Goal: Task Accomplishment & Management: Use online tool/utility

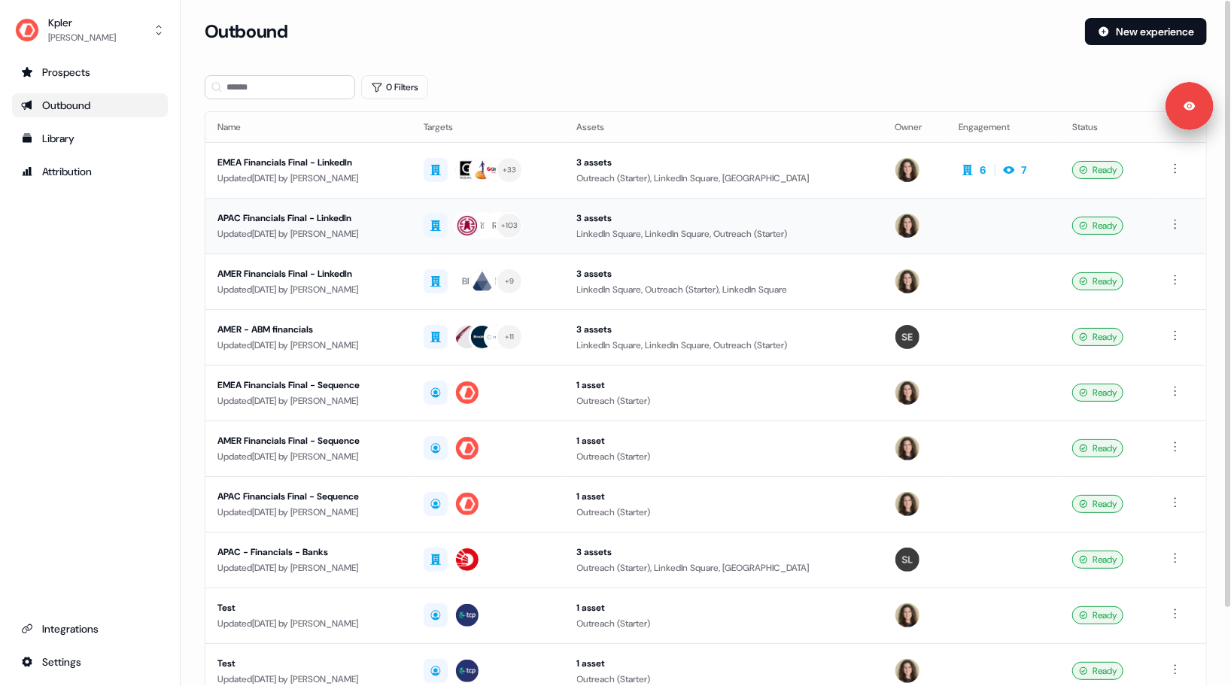
click at [371, 208] on td "APAC Financials Final - LinkedIn Updated [DATE] by [PERSON_NAME]" at bounding box center [308, 226] width 206 height 56
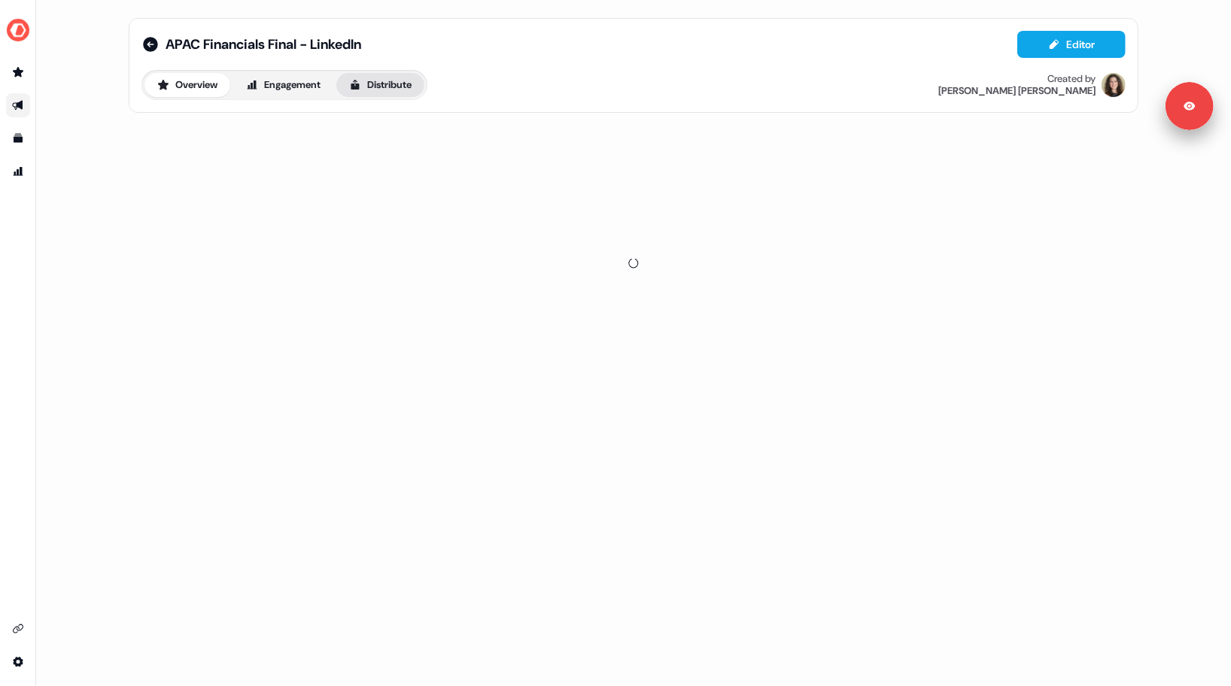
click at [390, 84] on button "Distribute" at bounding box center [380, 85] width 88 height 24
click at [289, 123] on link "LinkedIn Ads" at bounding box center [276, 136] width 83 height 29
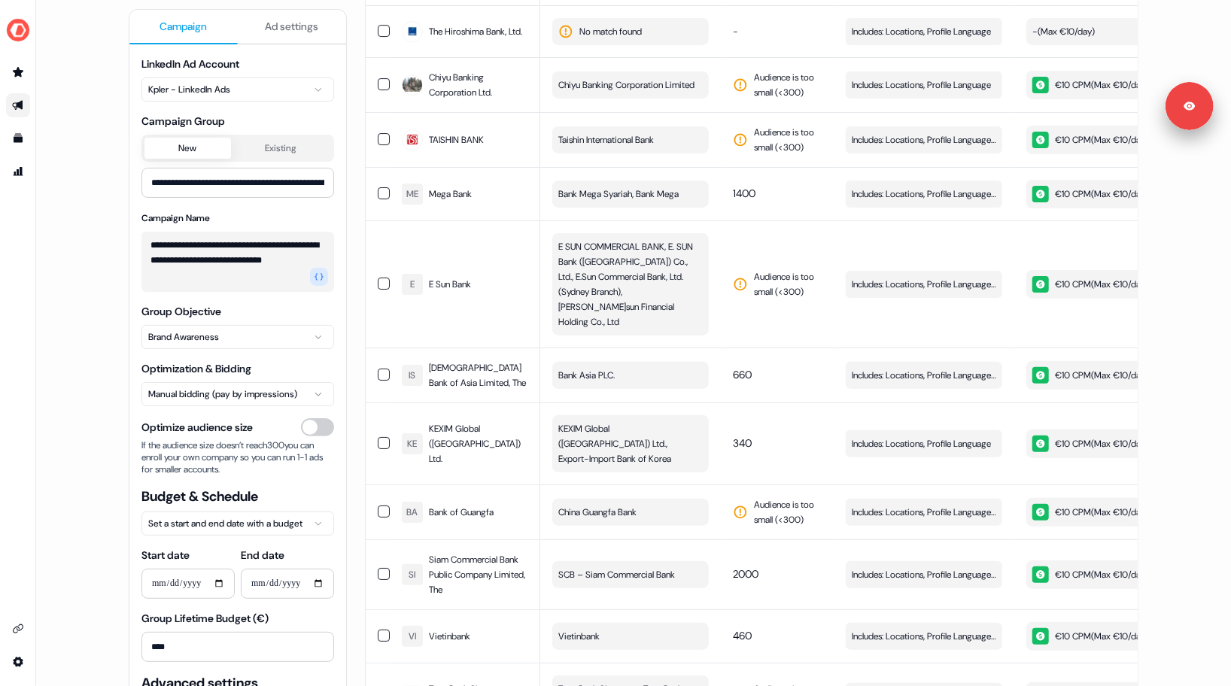
scroll to position [6921, 0]
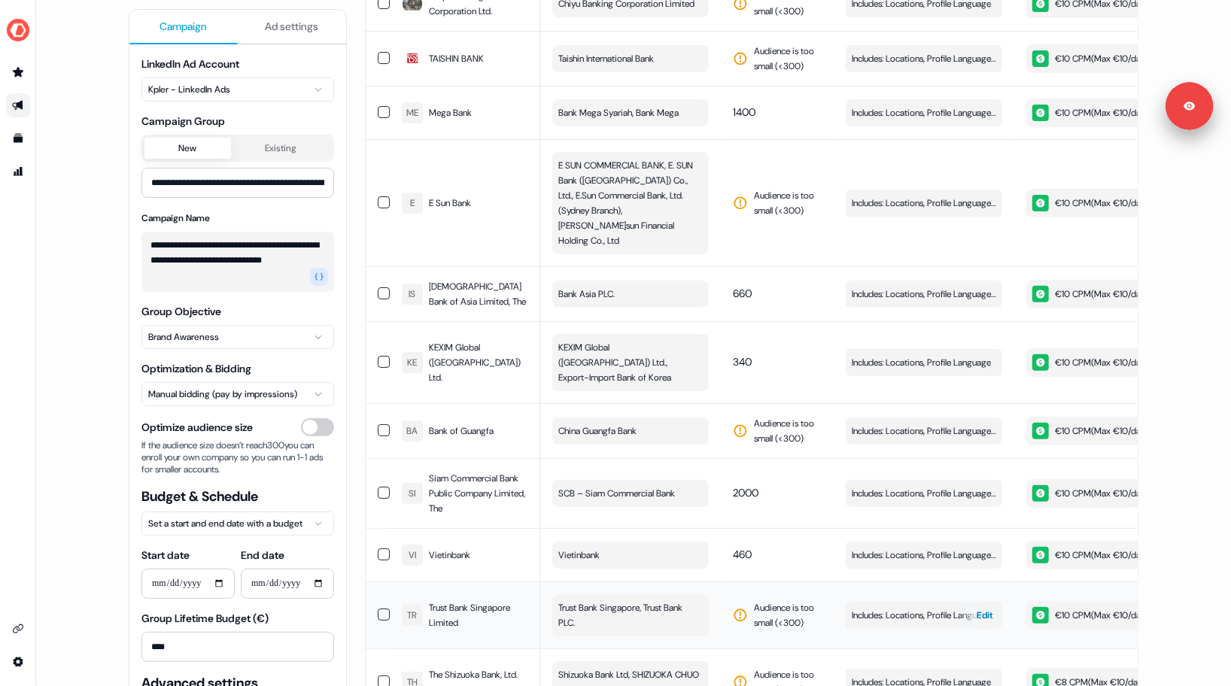
click at [982, 608] on span "Edit" at bounding box center [984, 615] width 17 height 15
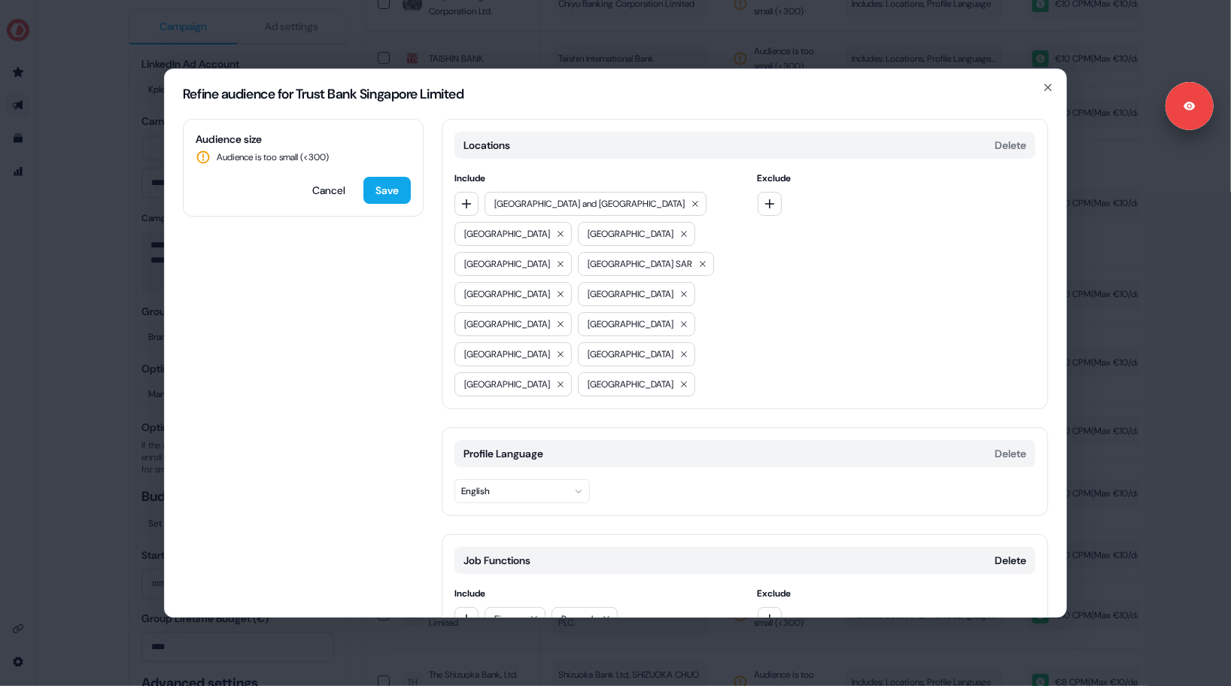
scroll to position [59, 0]
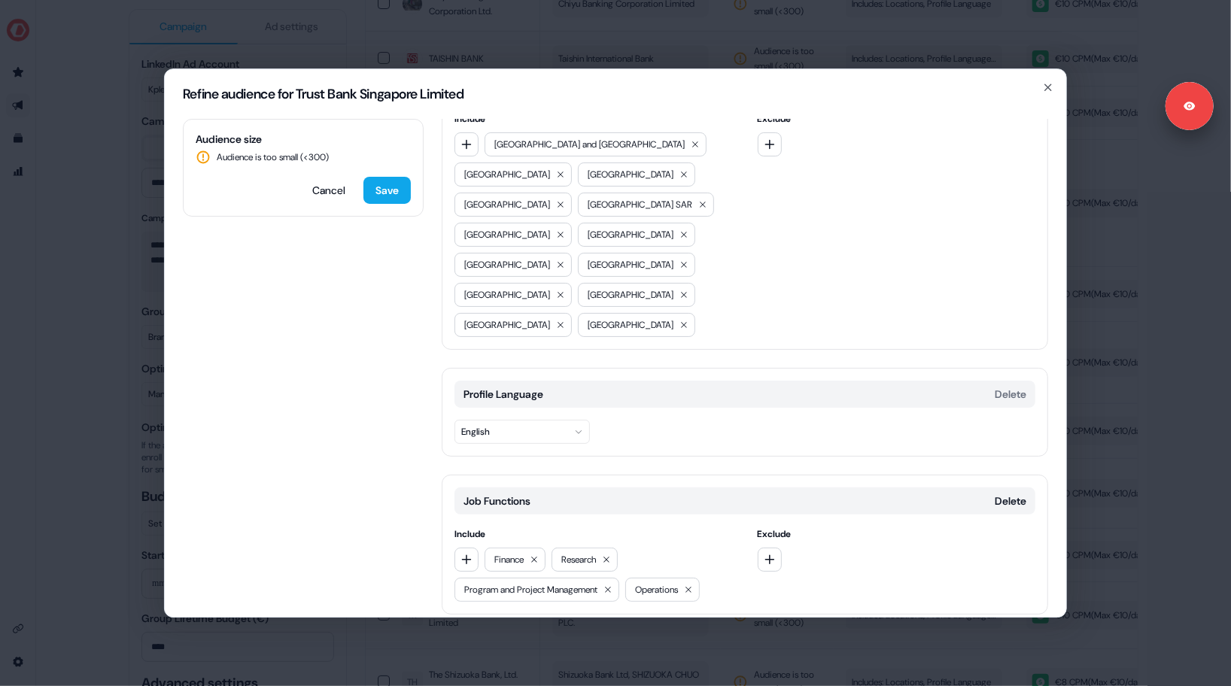
click at [1077, 472] on div "Refine audience for Trust Bank Singapore Limited Audience size Audience is too …" at bounding box center [615, 343] width 1231 height 686
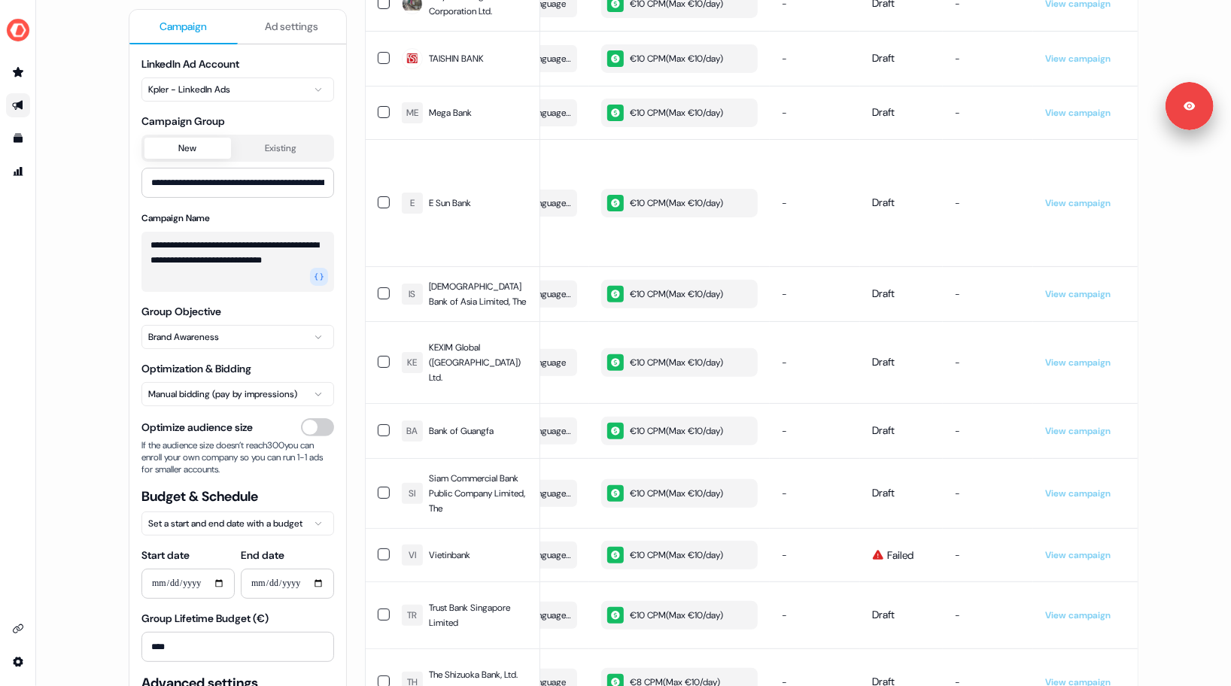
scroll to position [0, 0]
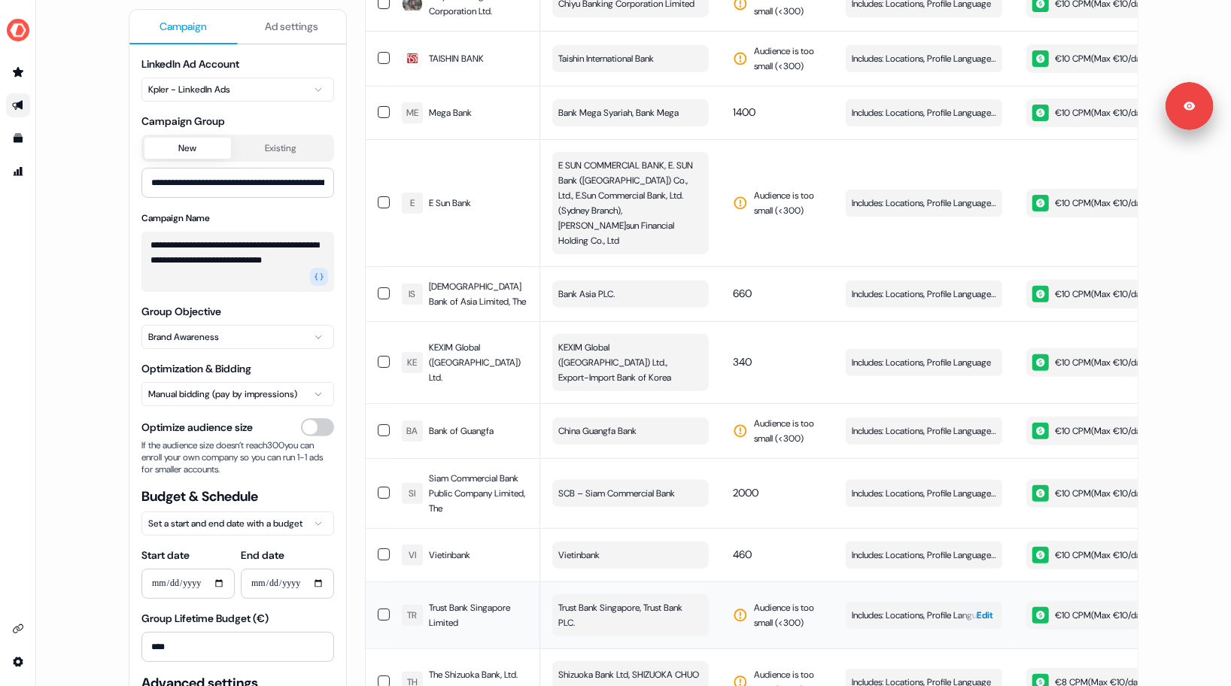
click at [984, 608] on span "Edit" at bounding box center [984, 615] width 17 height 15
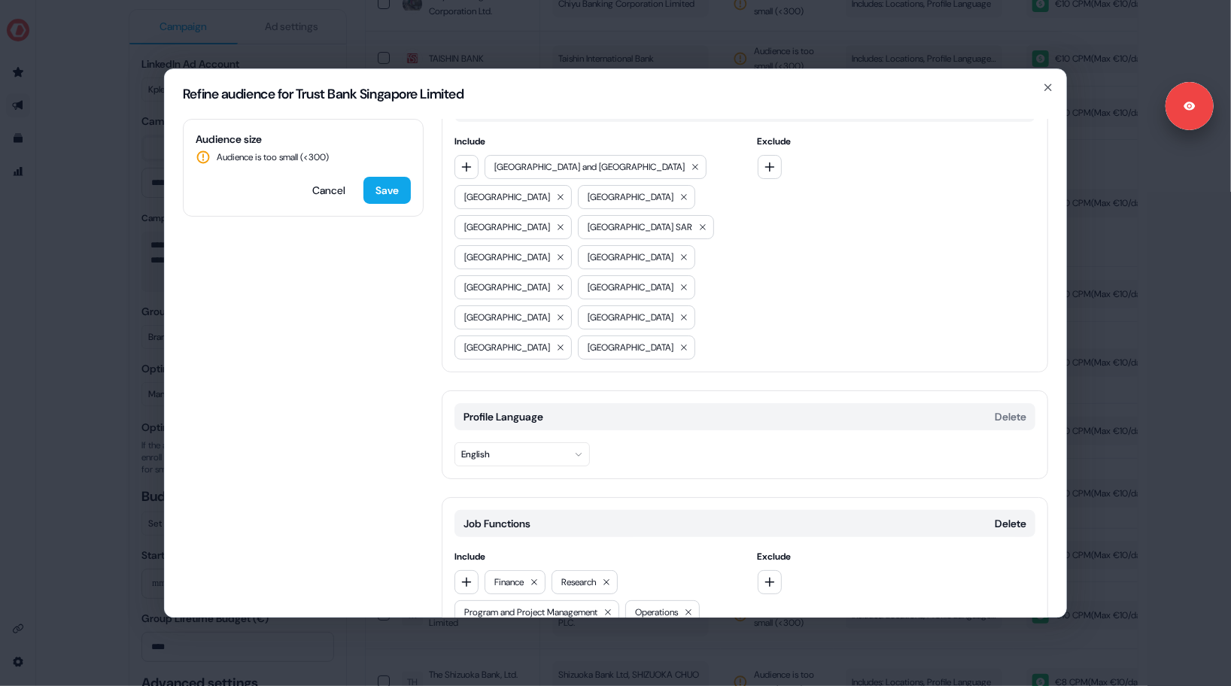
scroll to position [59, 0]
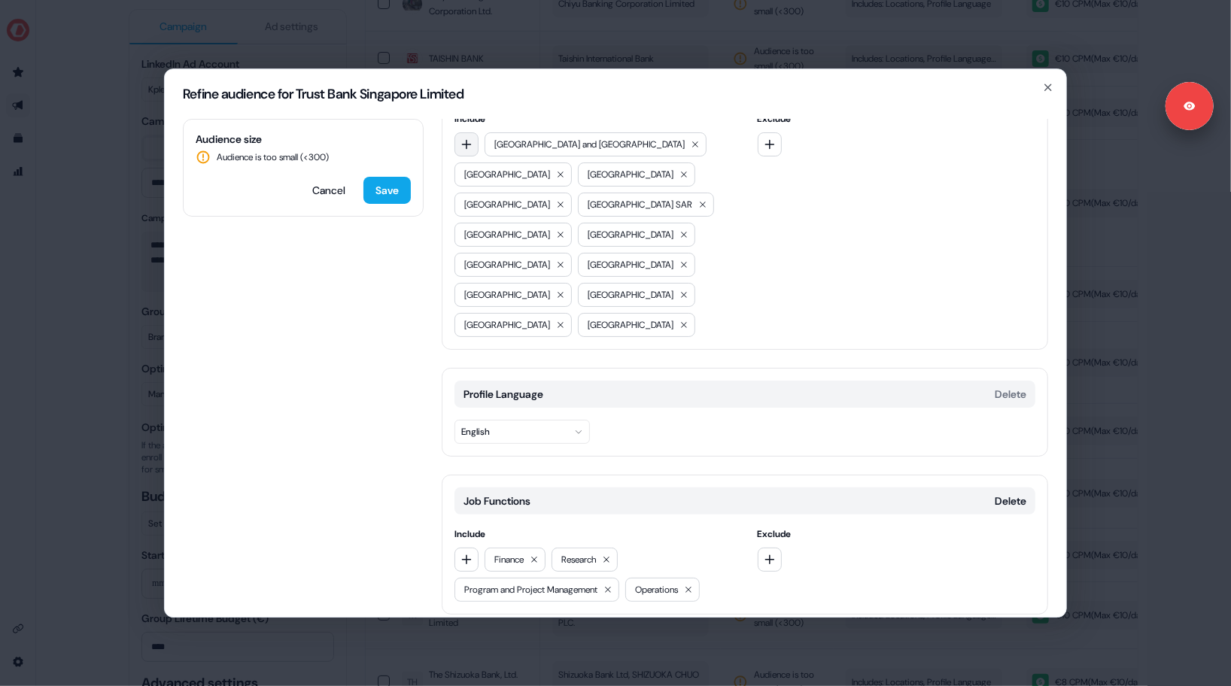
click at [460, 144] on icon "button" at bounding box center [466, 144] width 12 height 12
type input "***"
click at [500, 208] on div "APJ" at bounding box center [562, 206] width 209 height 24
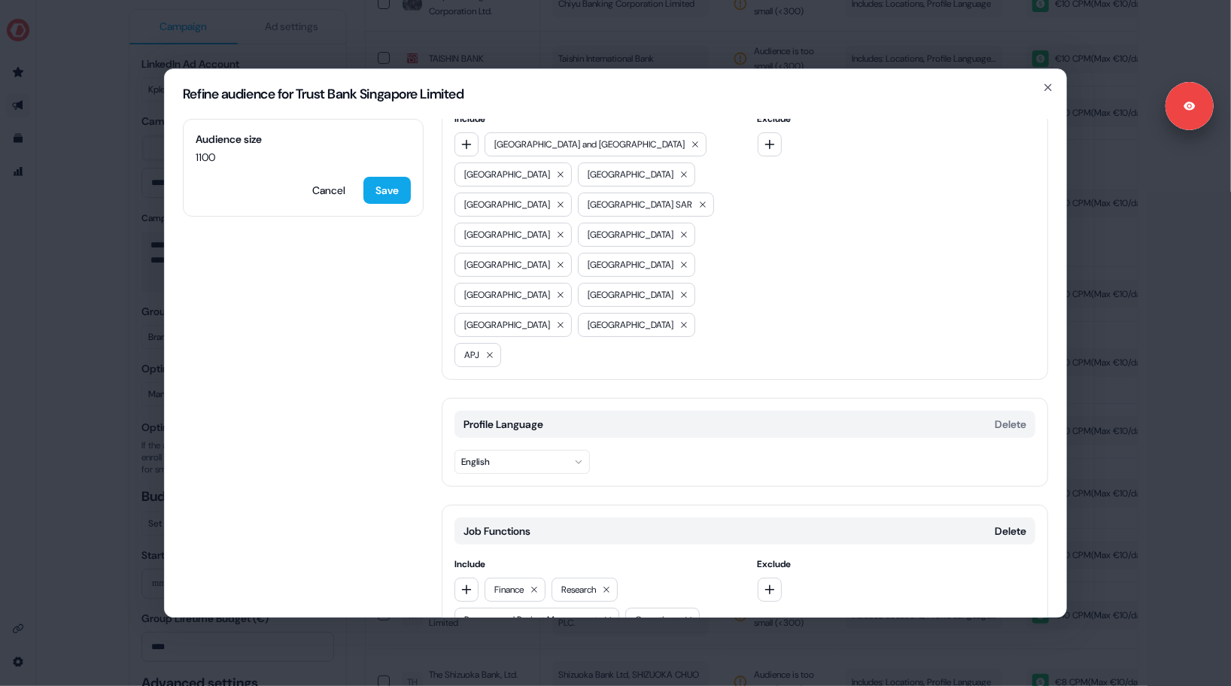
click at [202, 158] on span "1100" at bounding box center [303, 157] width 215 height 15
click at [381, 305] on div "Audience size 1100 Cancel Save Locations Delete Include [GEOGRAPHIC_DATA] and […" at bounding box center [615, 368] width 901 height 498
click at [388, 189] on button "Save" at bounding box center [386, 190] width 47 height 27
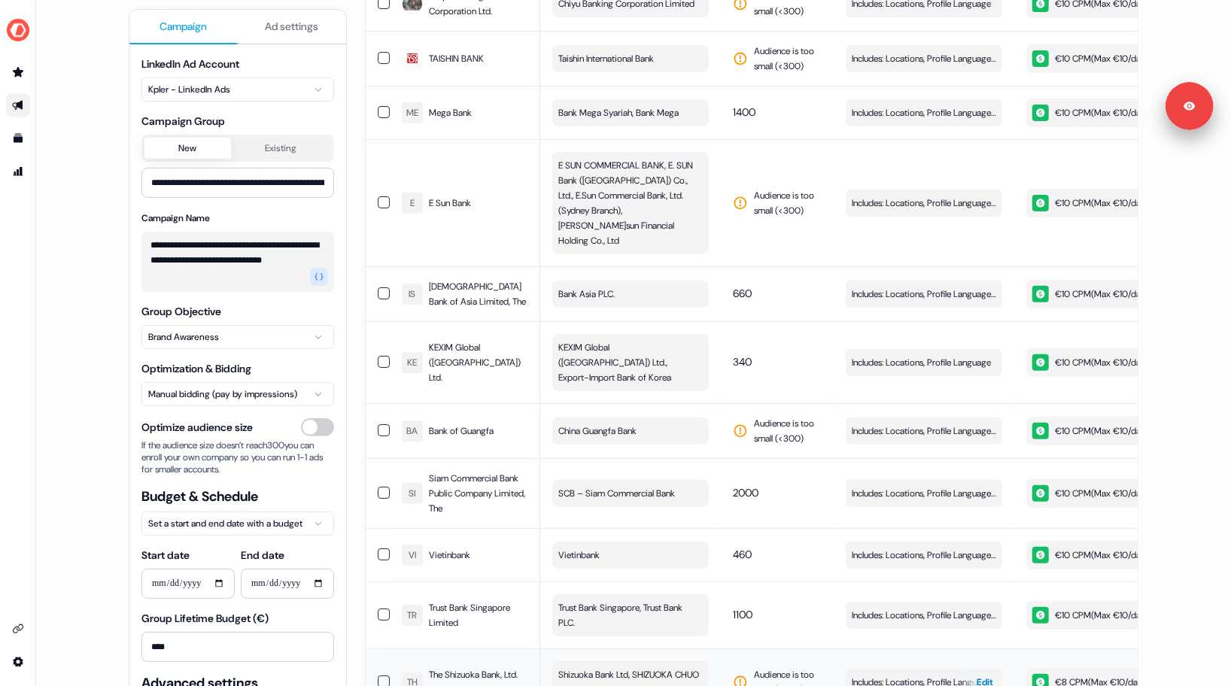
click at [984, 675] on span "Edit" at bounding box center [984, 682] width 17 height 15
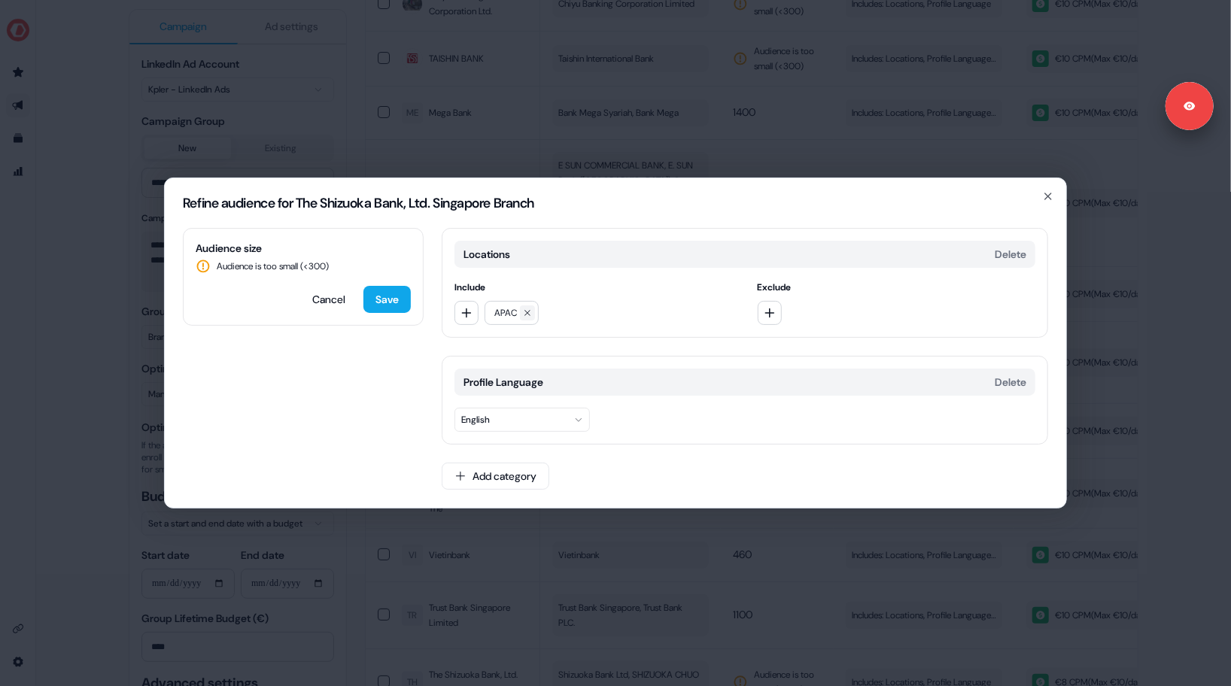
click at [529, 314] on icon at bounding box center [527, 312] width 9 height 9
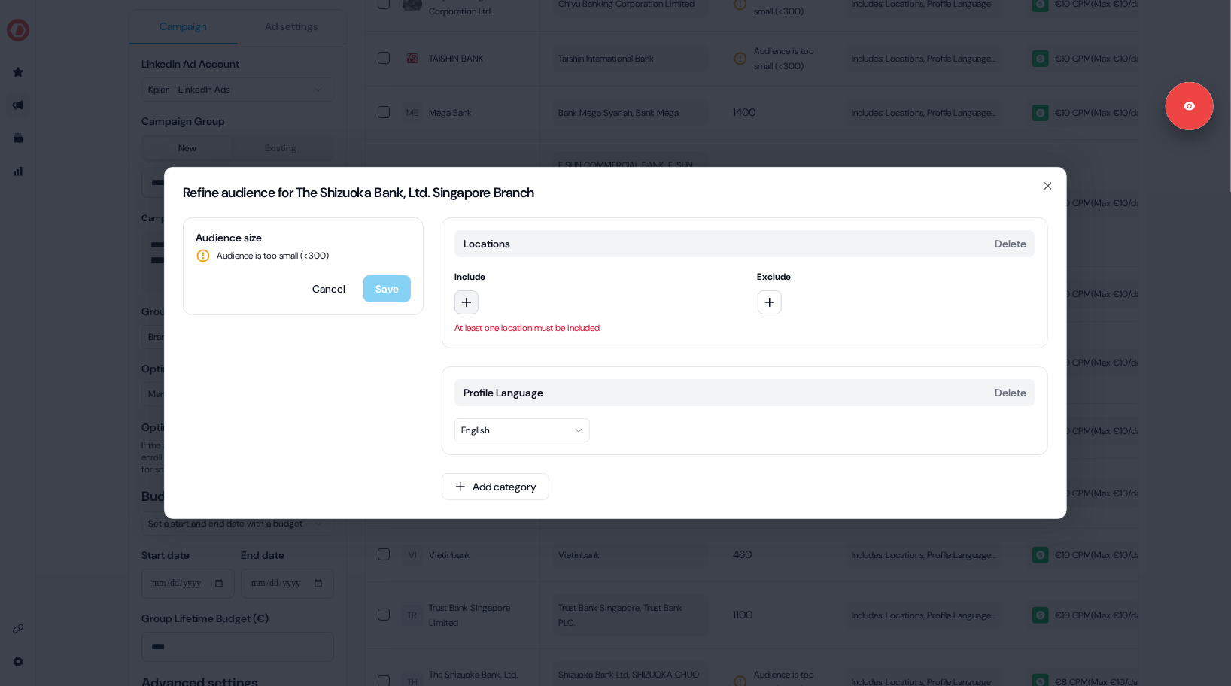
click at [473, 303] on button "button" at bounding box center [466, 302] width 24 height 24
type input "***"
click at [502, 363] on div "APJ" at bounding box center [562, 364] width 209 height 24
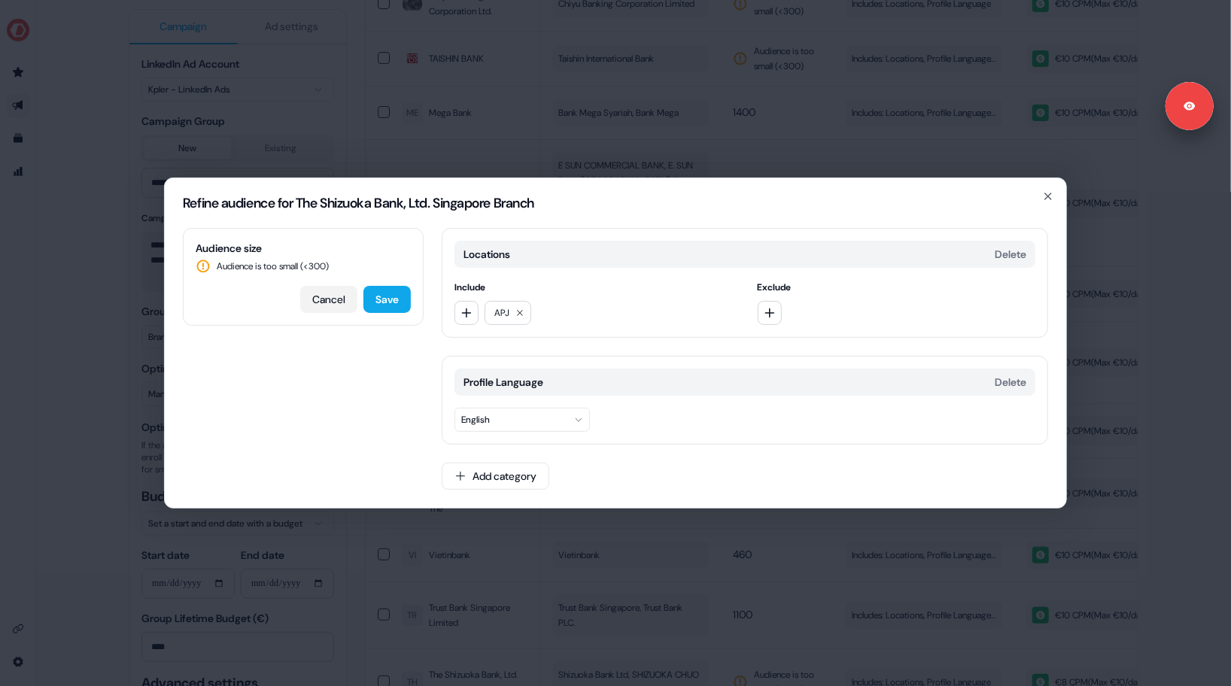
click at [329, 297] on button "Cancel" at bounding box center [328, 299] width 57 height 27
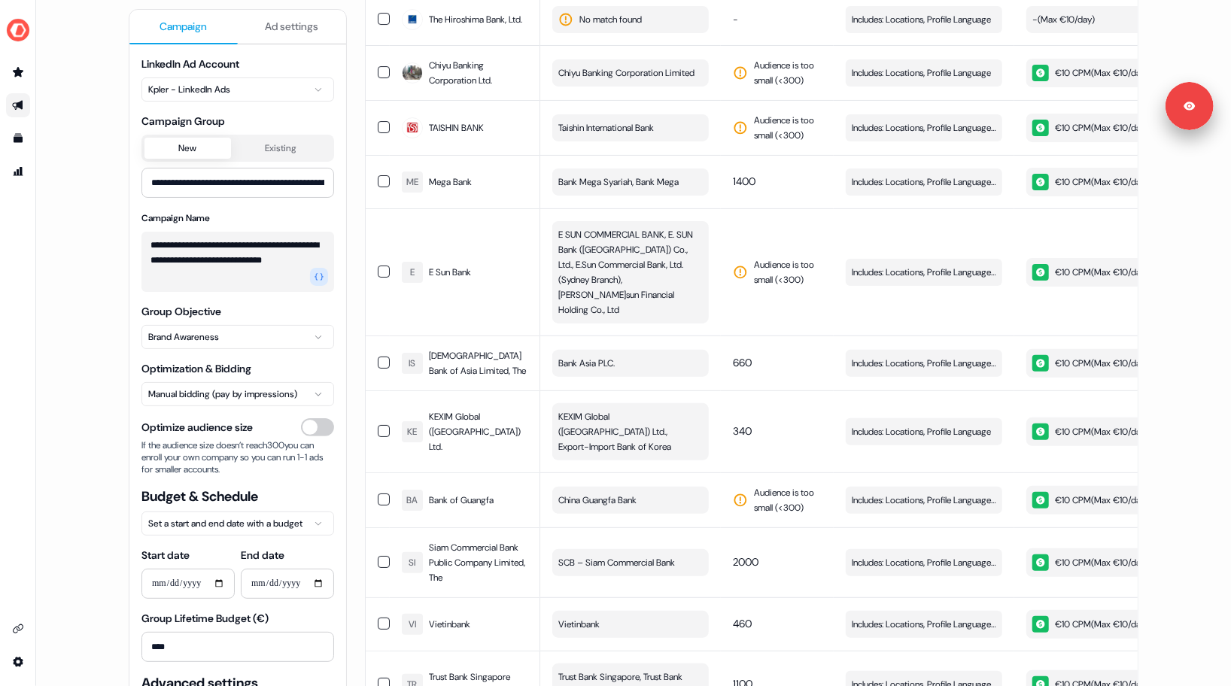
scroll to position [6849, 0]
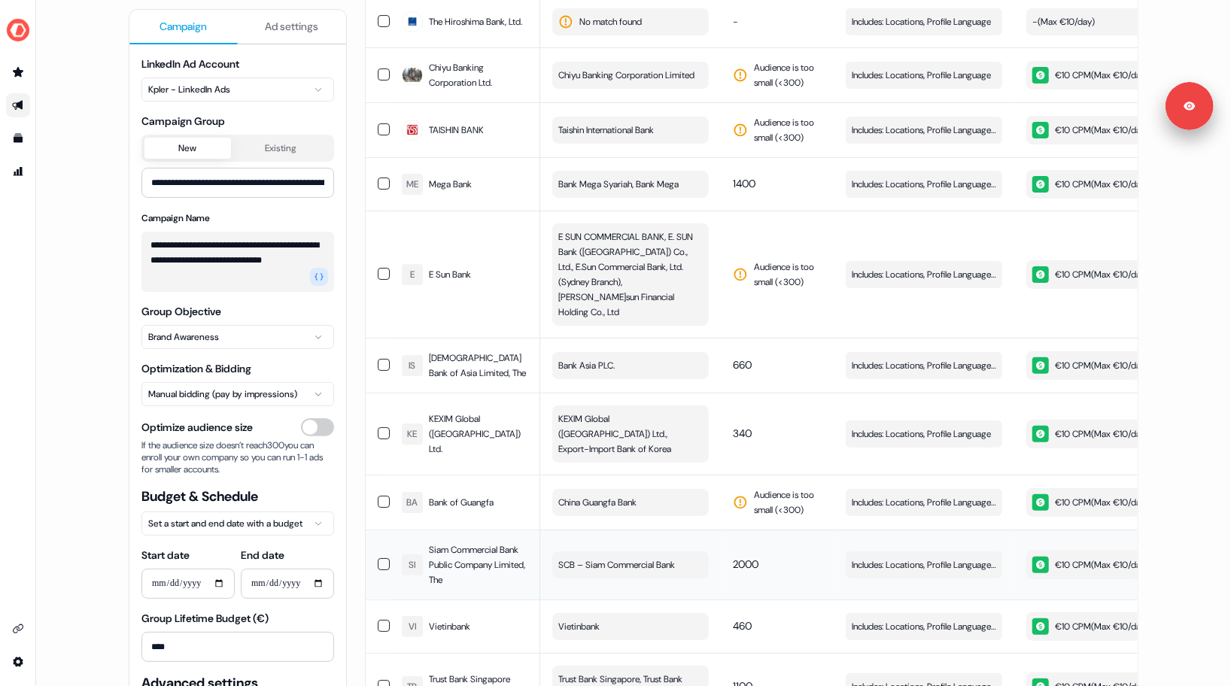
drag, startPoint x: 980, startPoint y: 375, endPoint x: 859, endPoint y: 411, distance: 126.2
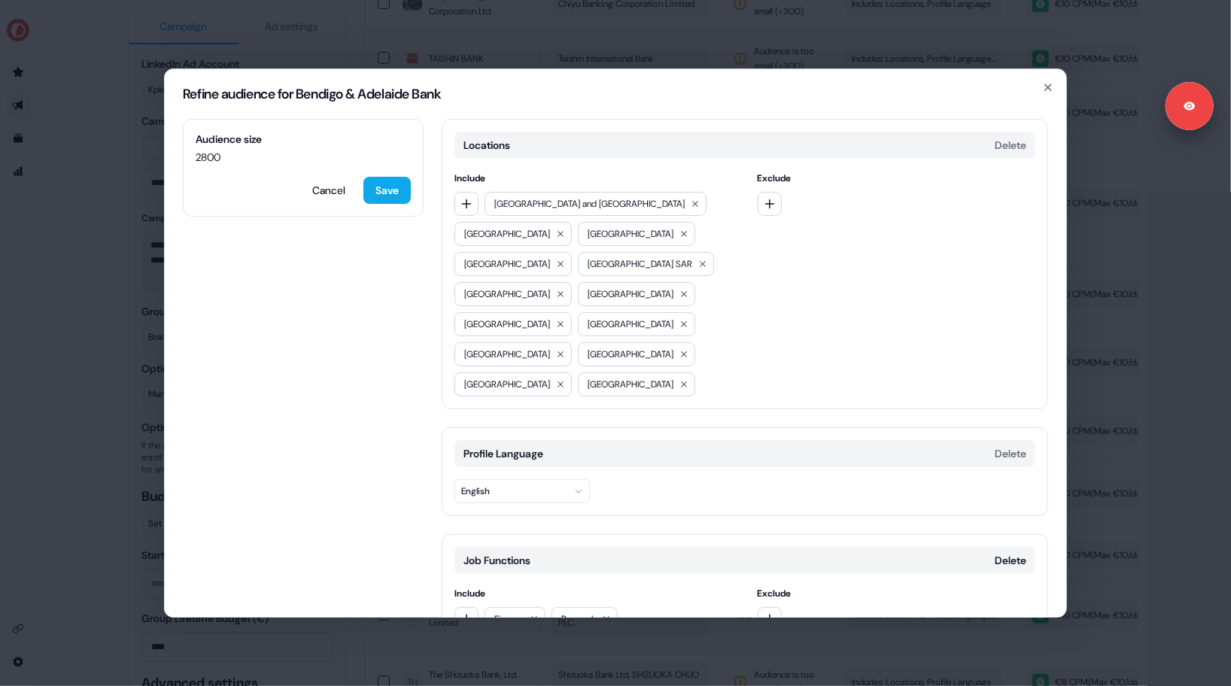
click at [96, 338] on div "Refine audience for Bendigo & Adelaide Bank Audience size 2800 Cancel Save Loca…" at bounding box center [615, 343] width 1231 height 686
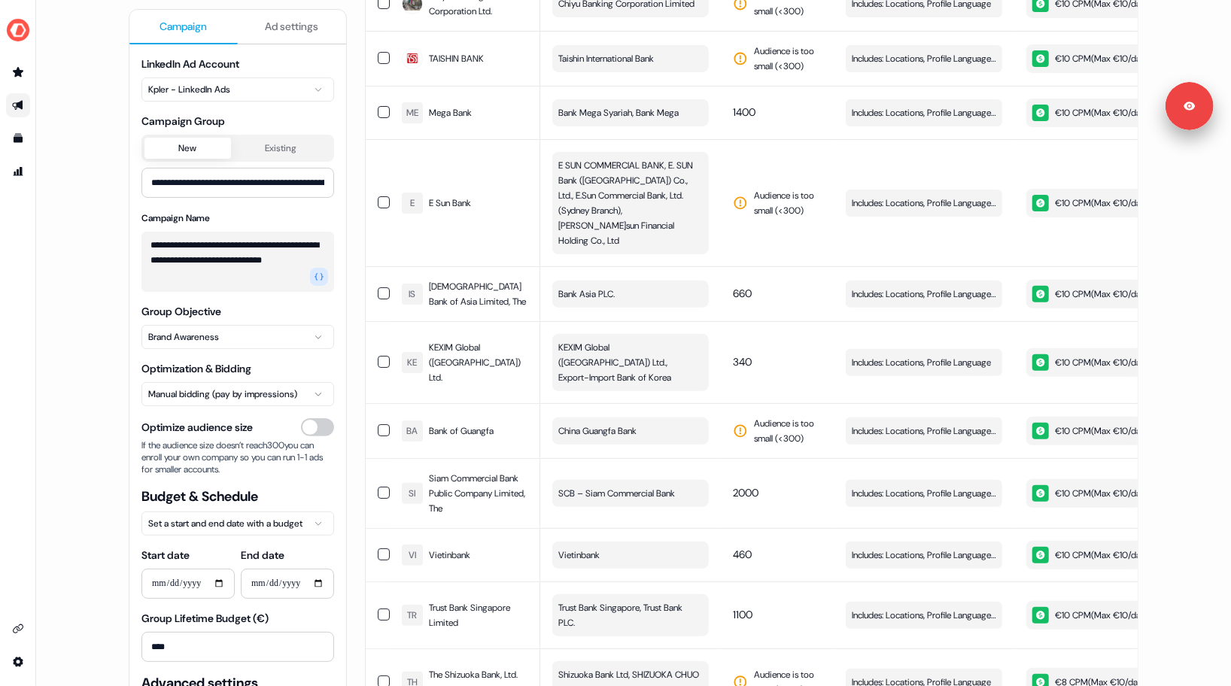
scroll to position [87, 0]
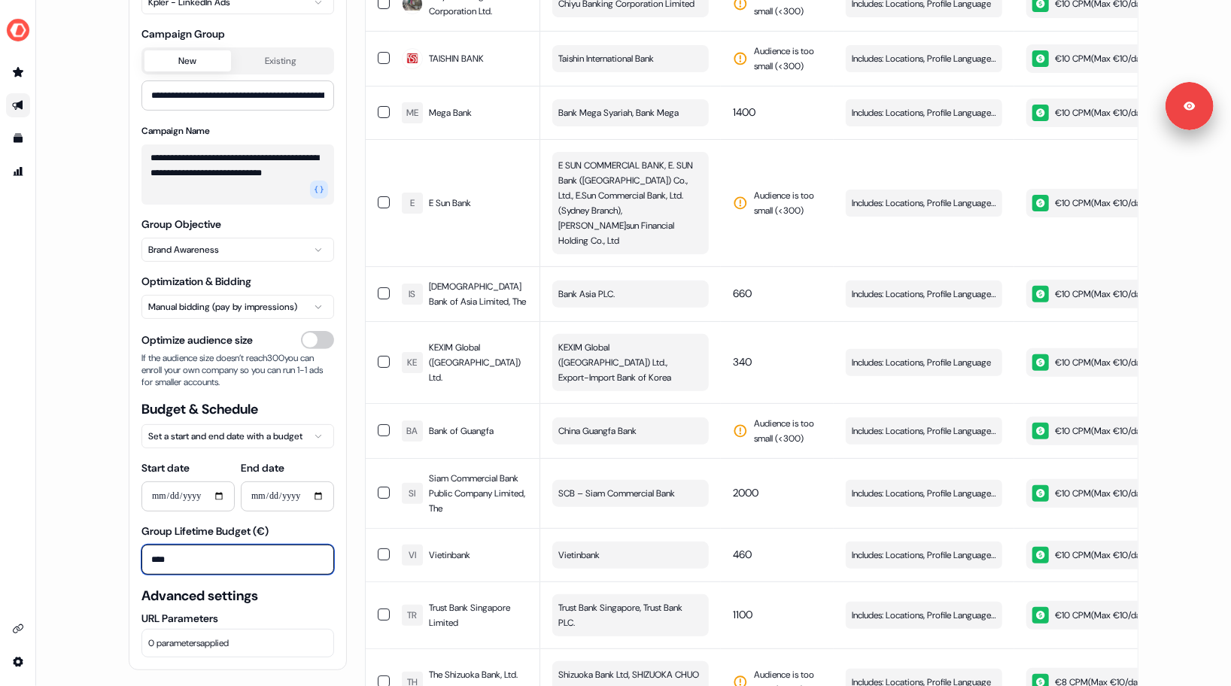
click at [159, 560] on input "****" at bounding box center [237, 560] width 193 height 30
click at [102, 548] on div "**********" at bounding box center [633, 343] width 1194 height 686
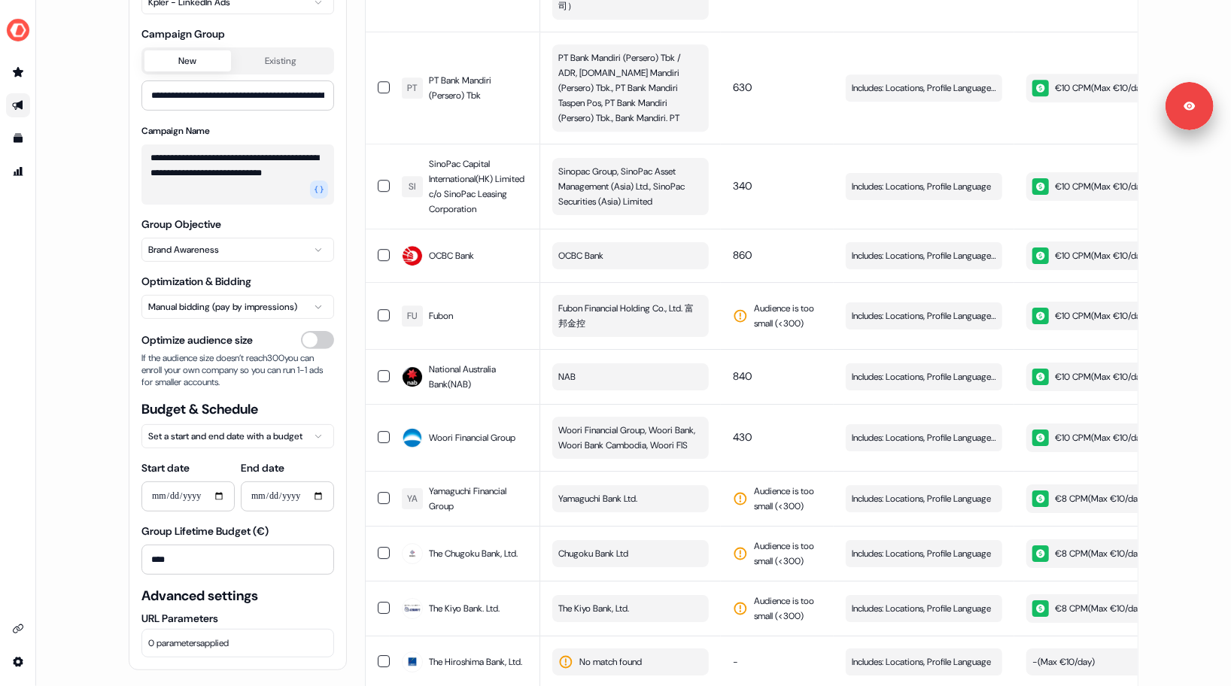
scroll to position [0, 0]
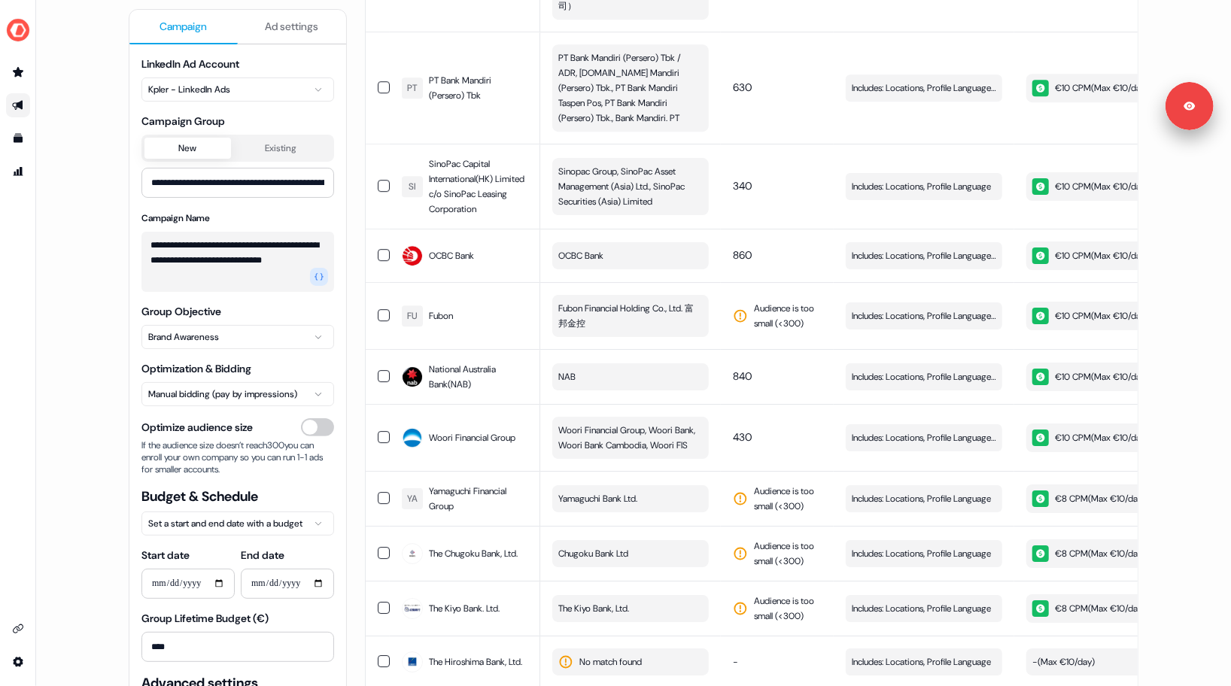
click at [284, 32] on span "Ad settings" at bounding box center [292, 26] width 53 height 15
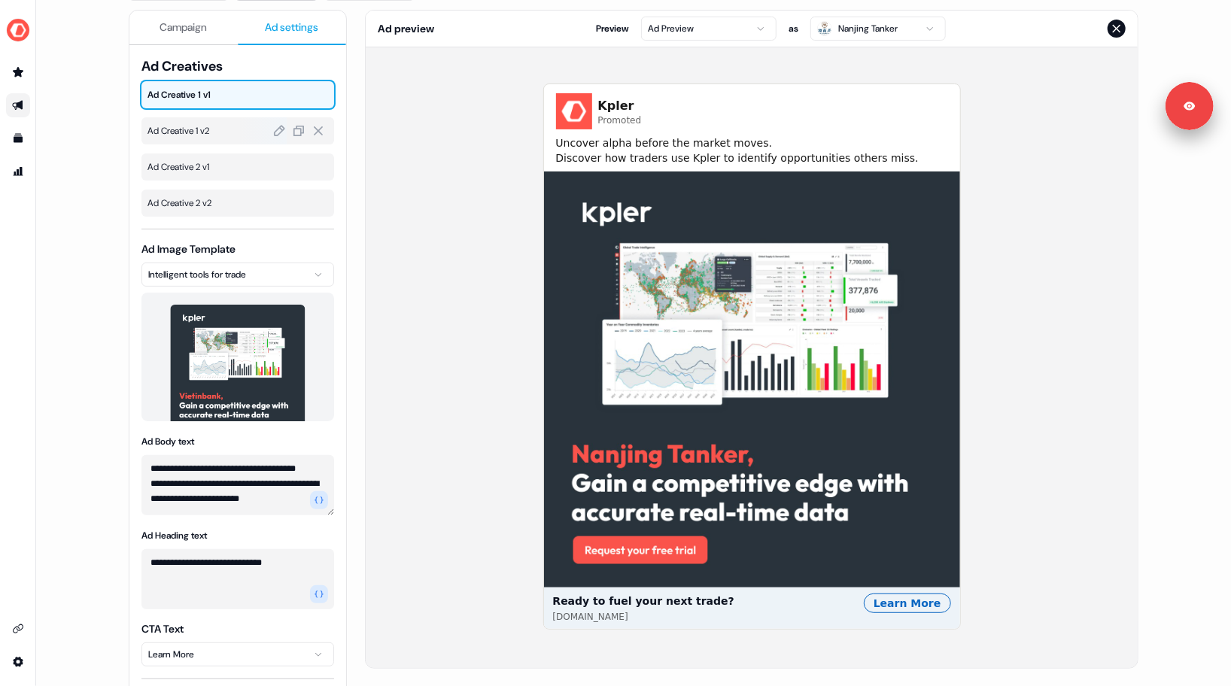
click at [219, 127] on span "Ad Creative 1 v2" at bounding box center [237, 130] width 181 height 15
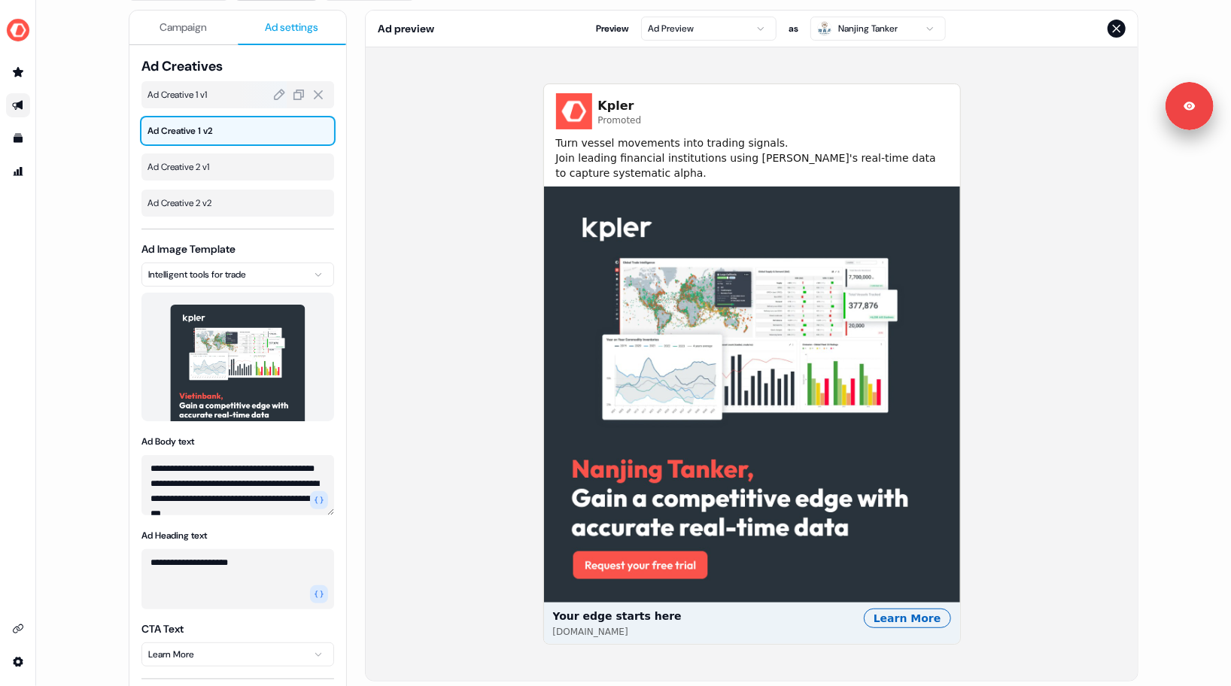
click at [223, 90] on span "Ad Creative 1 v1" at bounding box center [237, 94] width 181 height 15
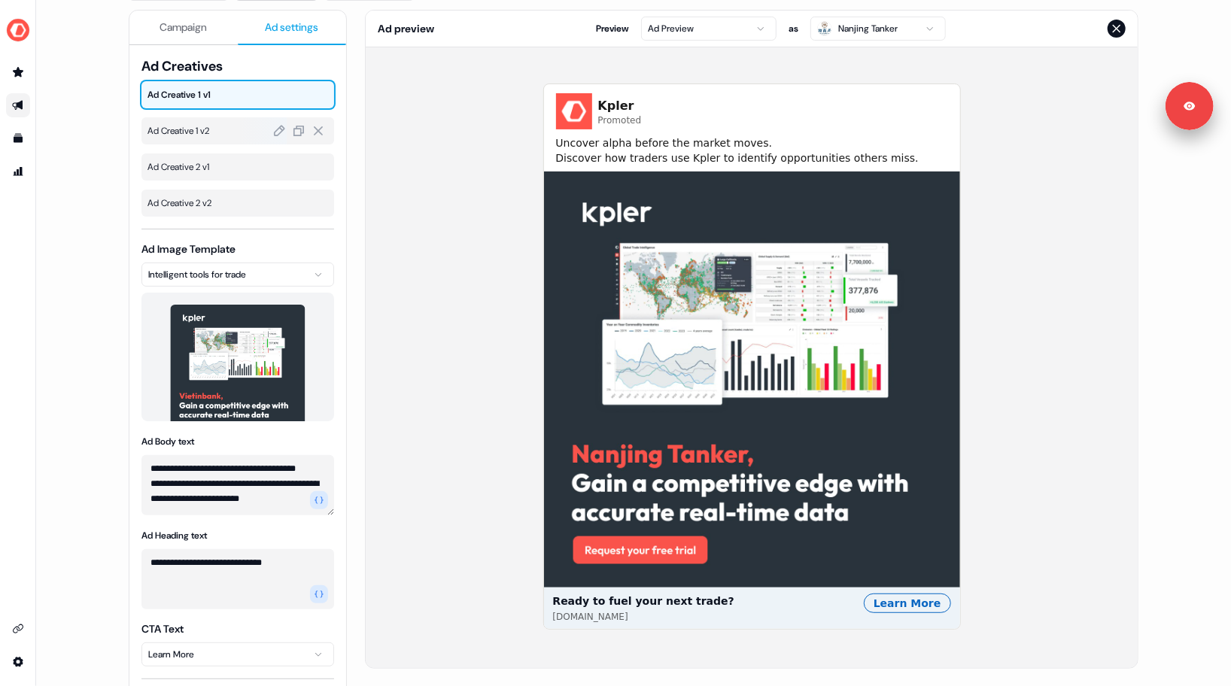
click at [222, 125] on span "Ad Creative 1 v2" at bounding box center [237, 130] width 181 height 15
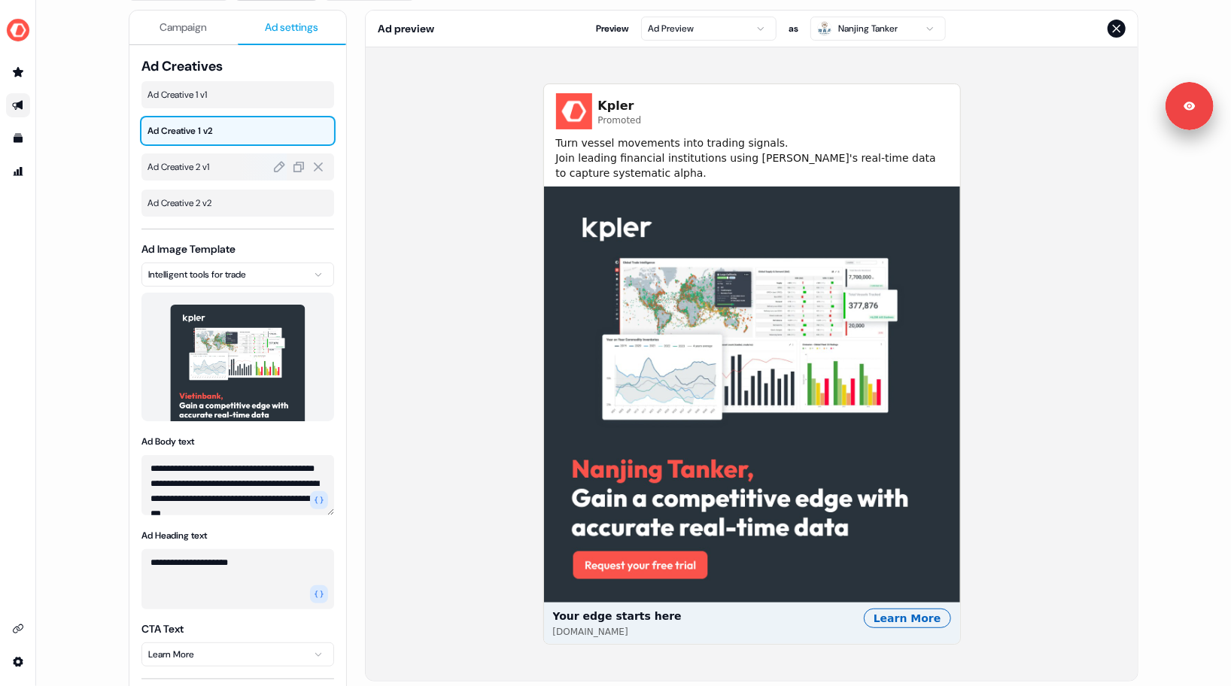
click at [218, 178] on div "Ad Creative 2 v1" at bounding box center [237, 166] width 193 height 27
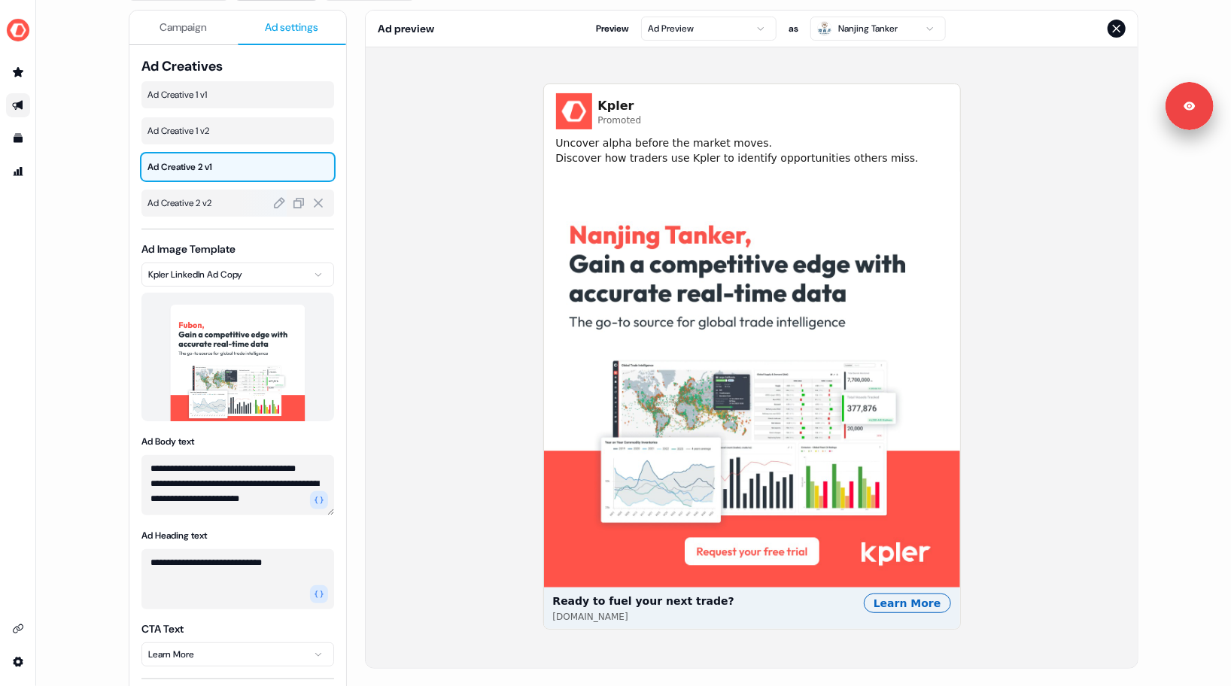
click at [220, 207] on span "Ad Creative 2 v2" at bounding box center [237, 203] width 181 height 15
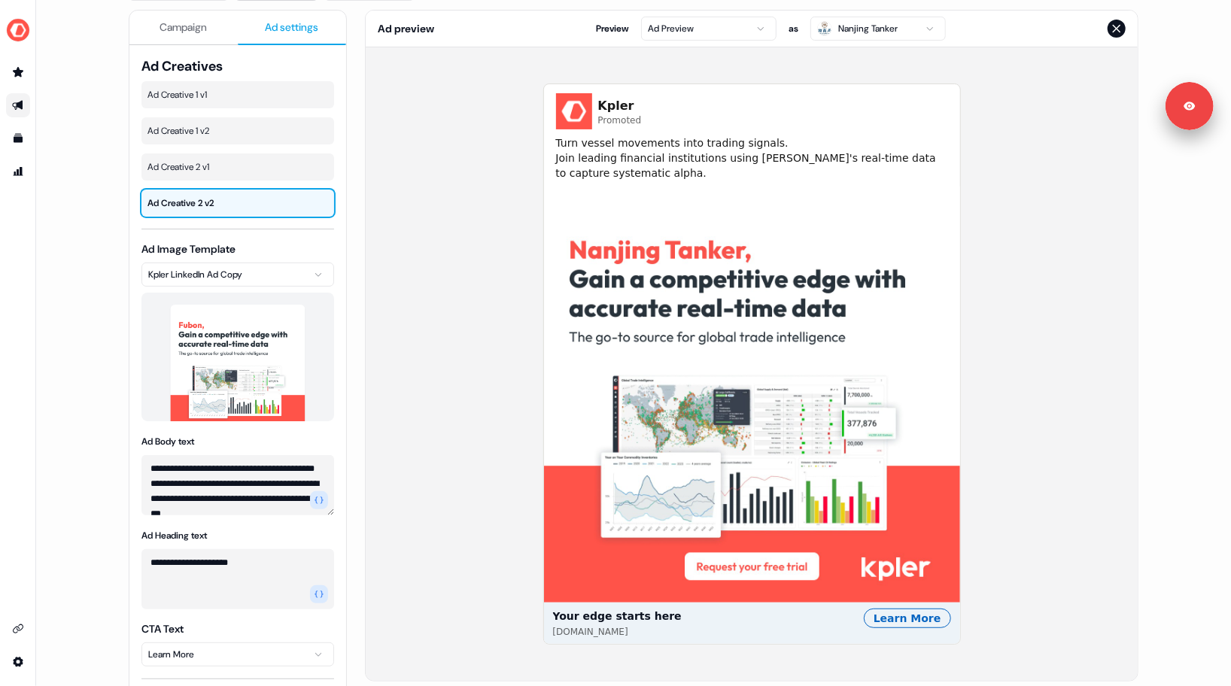
click at [18, 116] on link "Go to outbound experience" at bounding box center [18, 105] width 24 height 24
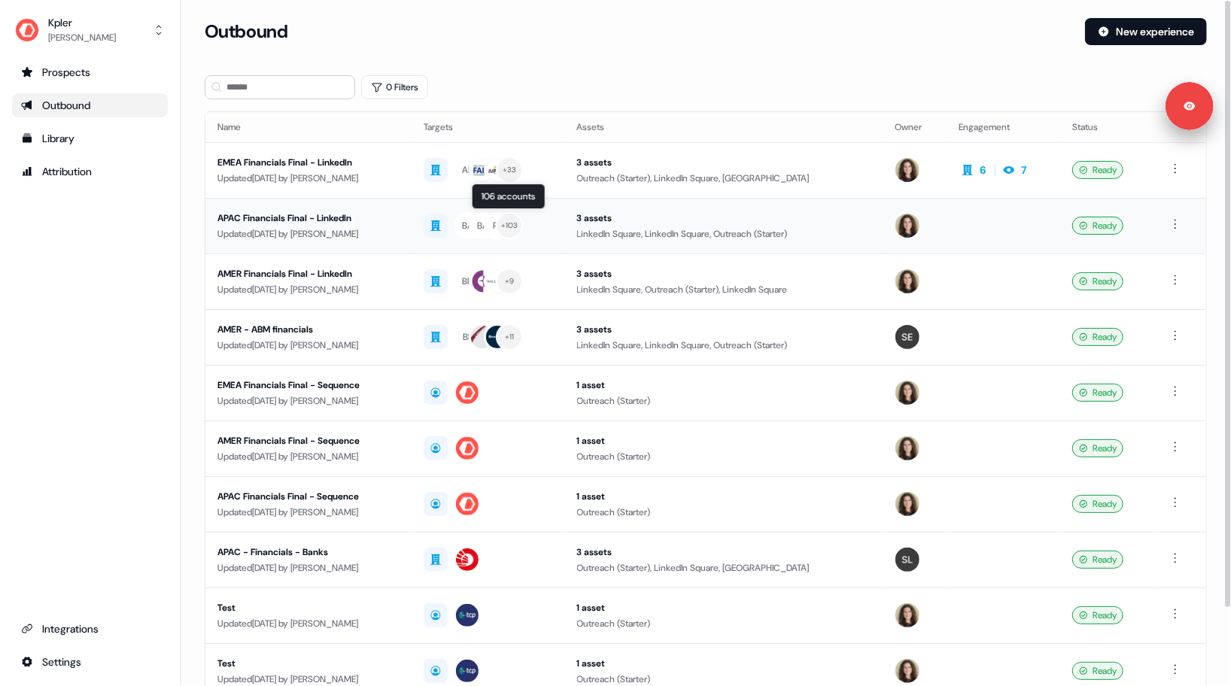
click at [552, 226] on div "BA BA RE + 103" at bounding box center [487, 225] width 129 height 27
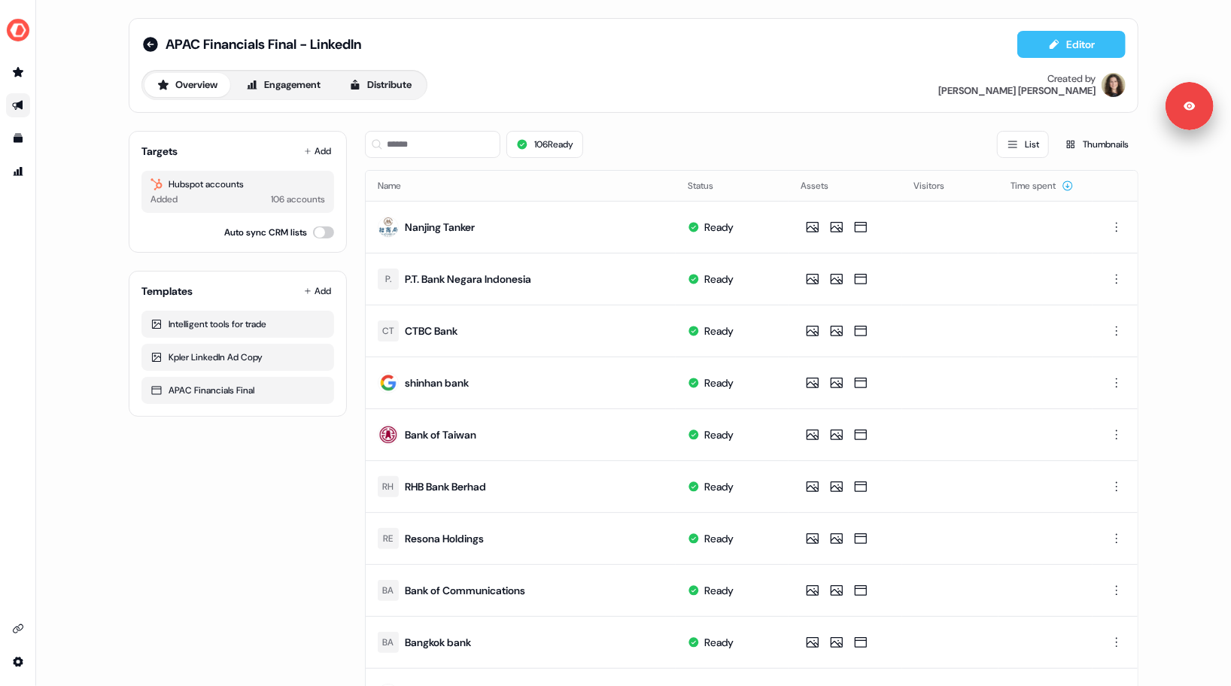
click at [1072, 56] on button "Editor" at bounding box center [1071, 44] width 108 height 27
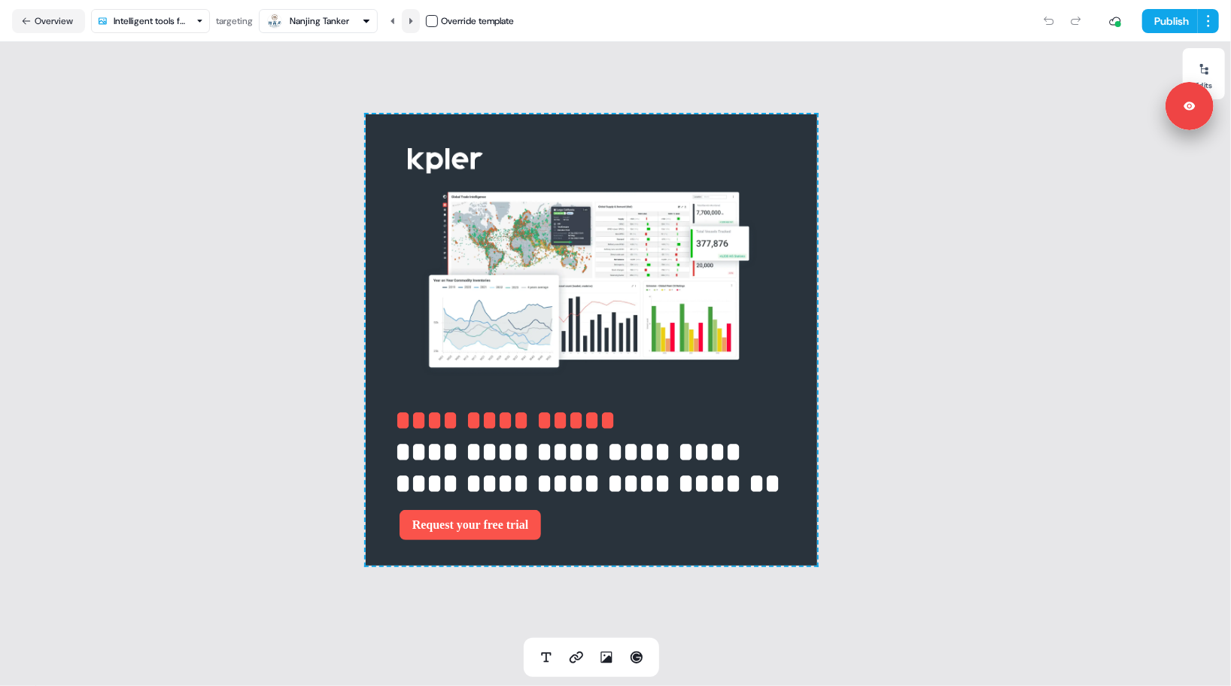
click at [413, 23] on icon at bounding box center [411, 20] width 4 height 6
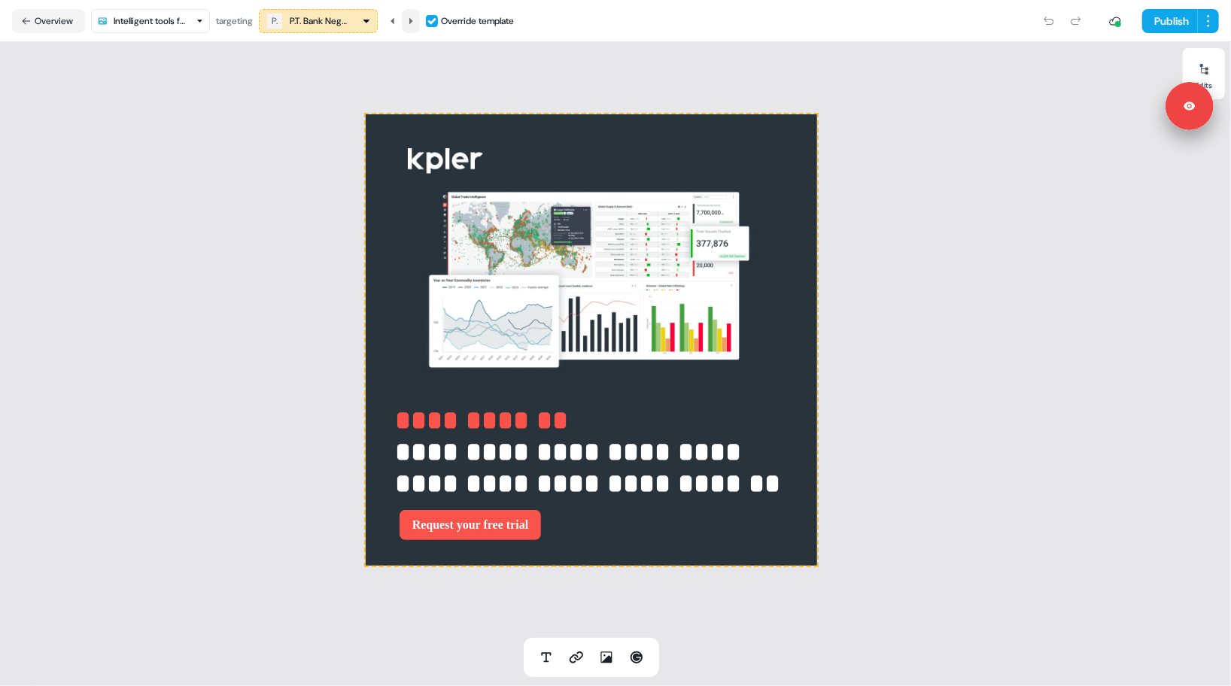
click at [413, 23] on icon at bounding box center [411, 20] width 4 height 6
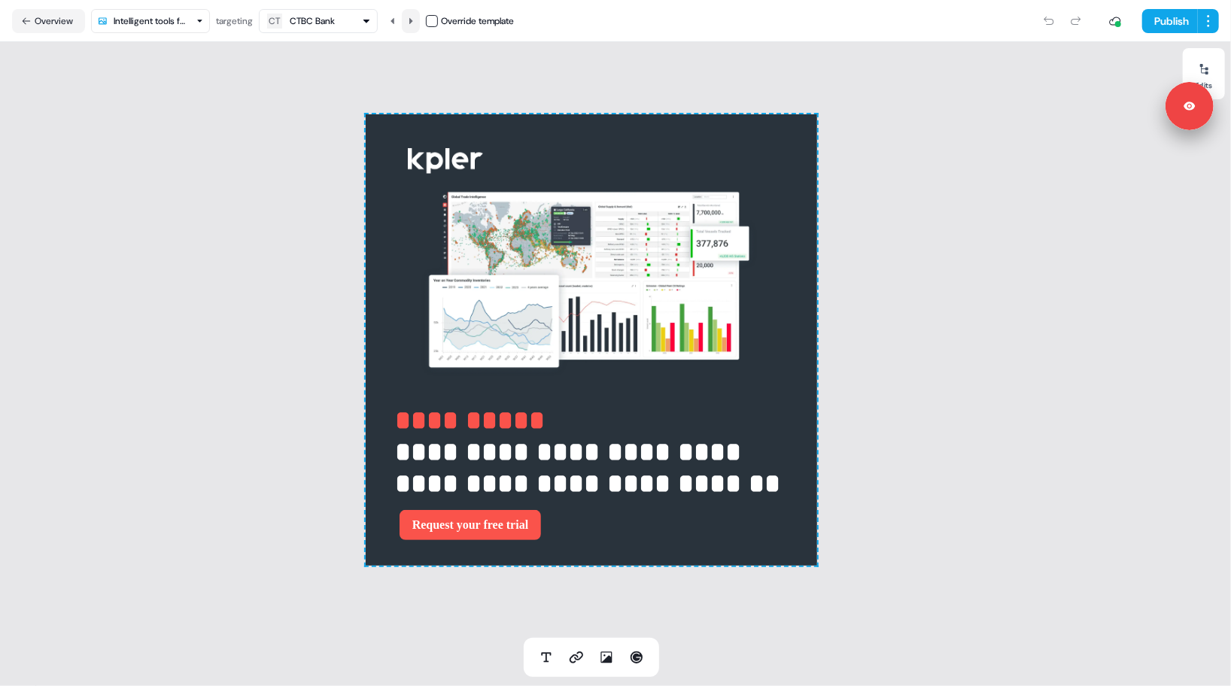
click at [413, 23] on icon at bounding box center [411, 20] width 4 height 6
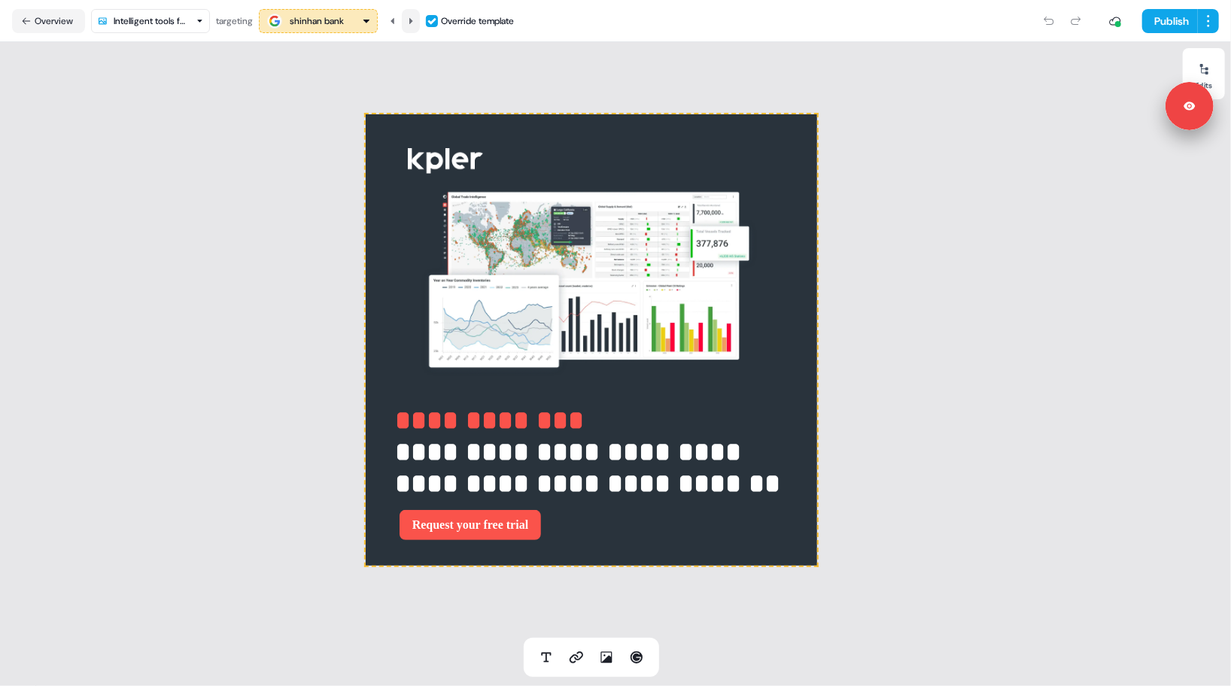
click at [413, 23] on icon at bounding box center [411, 20] width 4 height 6
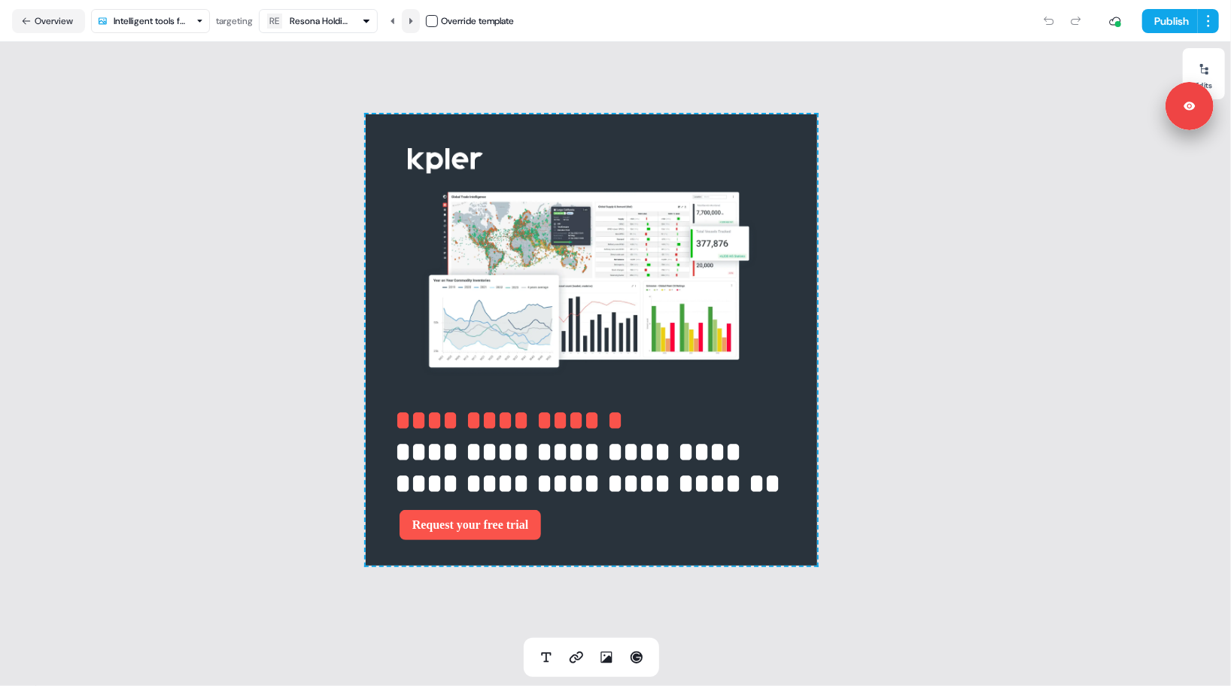
click at [413, 23] on icon at bounding box center [411, 20] width 4 height 6
click at [414, 23] on icon at bounding box center [410, 21] width 9 height 9
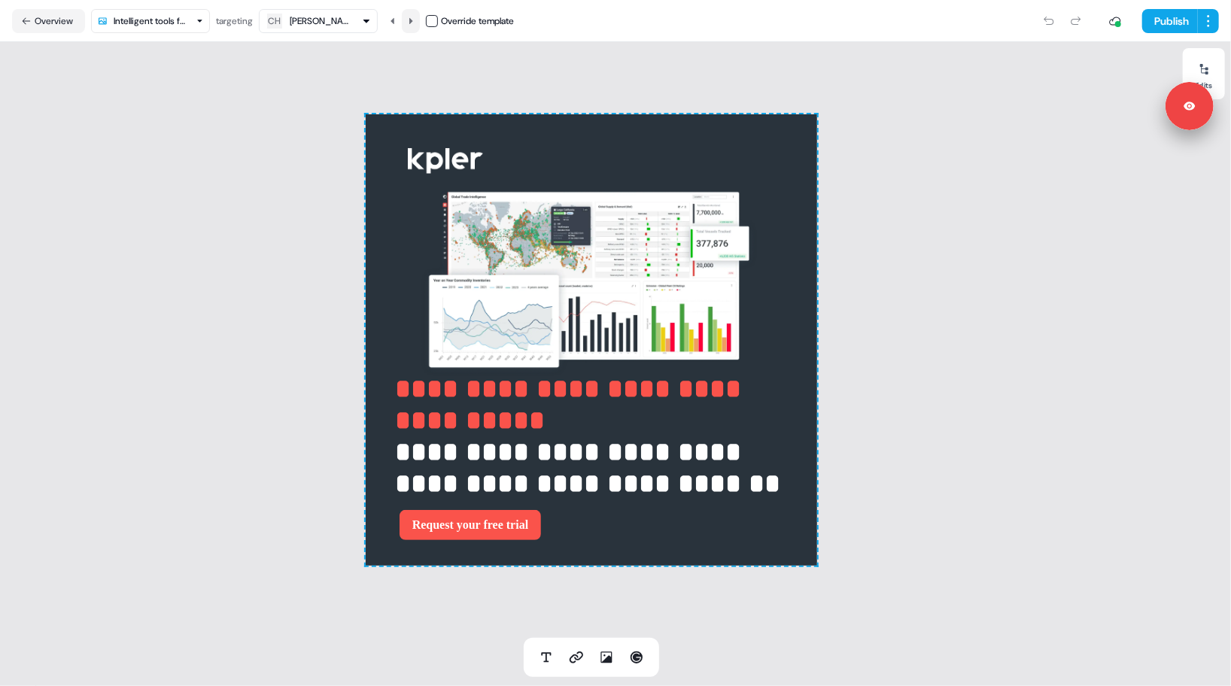
click at [414, 19] on icon at bounding box center [410, 21] width 9 height 9
click at [51, 38] on nav "Overview Intelligent tools for trade targeting Taiwan Cooperative Bank Override…" at bounding box center [615, 21] width 1231 height 42
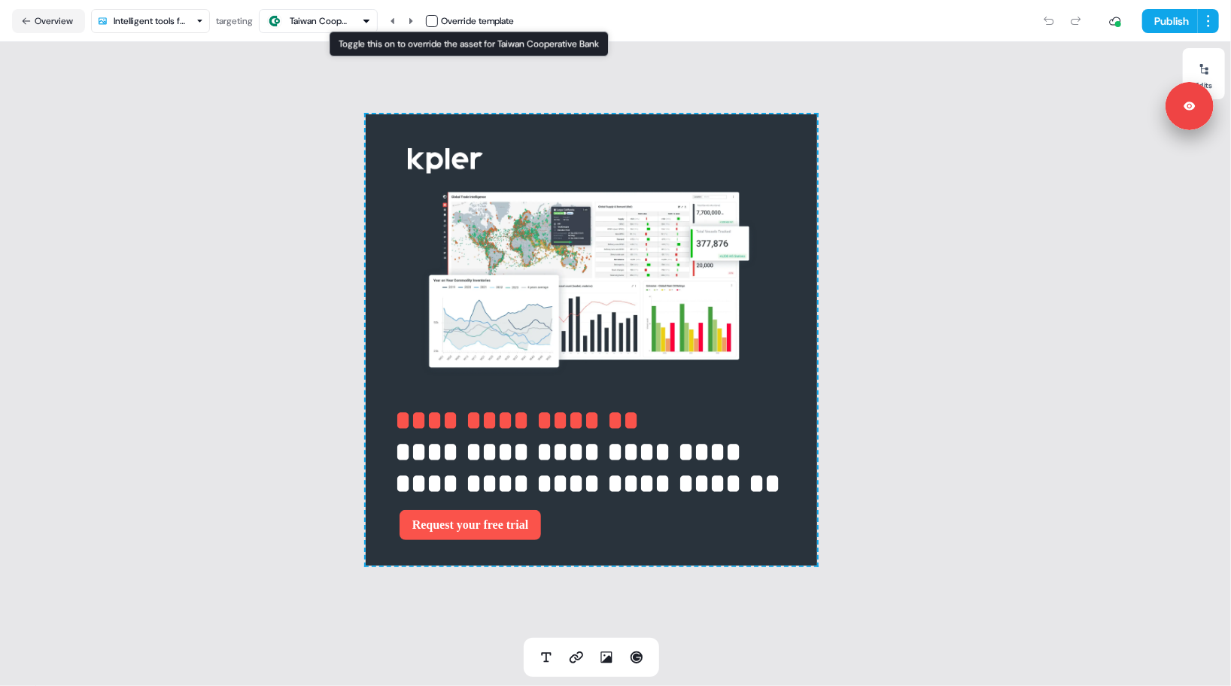
click at [438, 22] on button "button" at bounding box center [432, 21] width 12 height 12
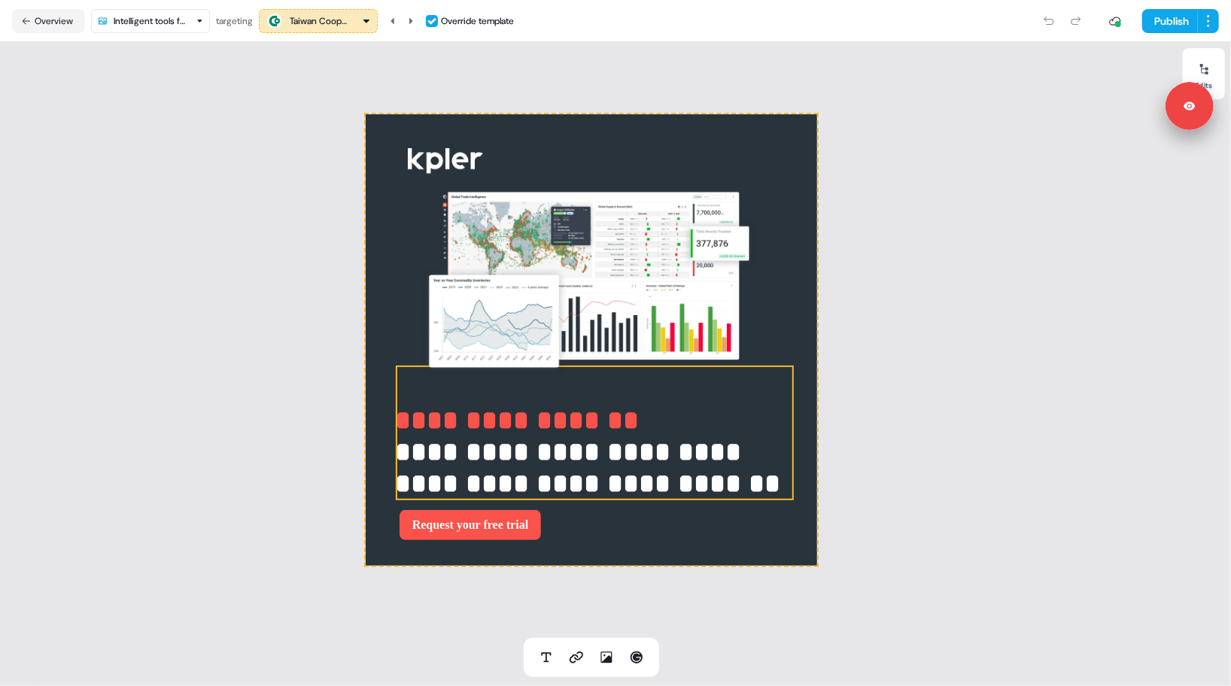
click at [408, 413] on strong "**********" at bounding box center [518, 420] width 244 height 27
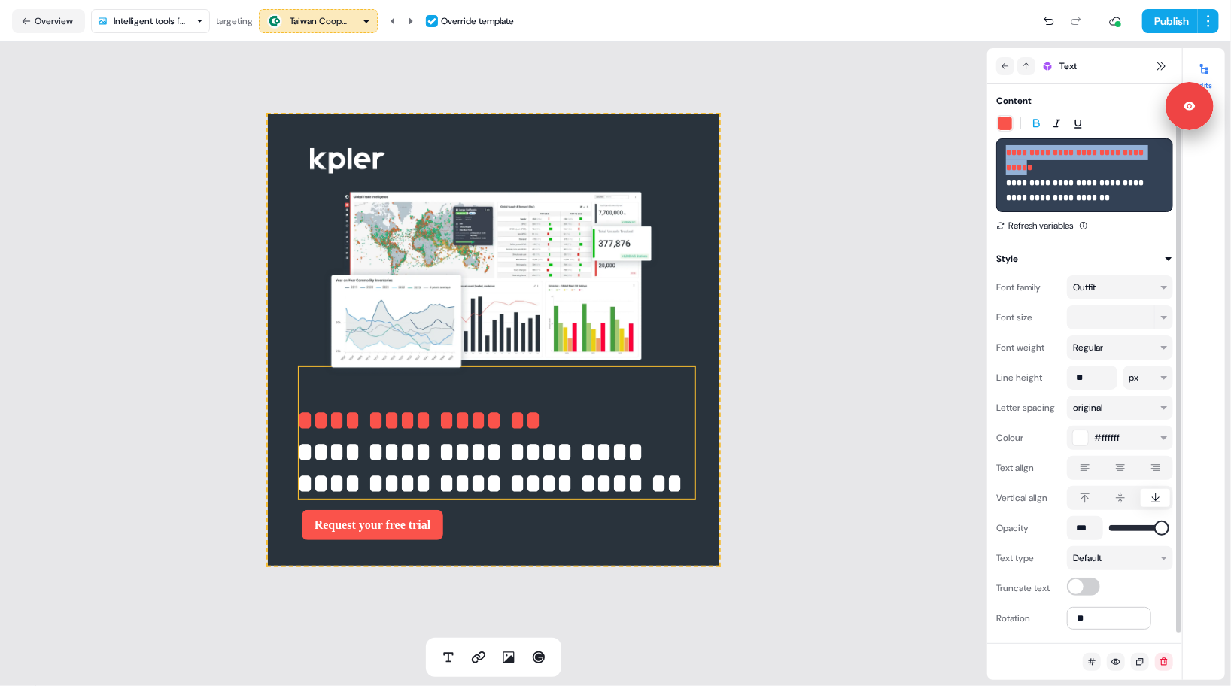
drag, startPoint x: 1014, startPoint y: 185, endPoint x: 1003, endPoint y: 153, distance: 34.0
click at [1003, 153] on div "**********" at bounding box center [1084, 175] width 177 height 74
click at [819, 182] on div "**********" at bounding box center [493, 340] width 987 height 596
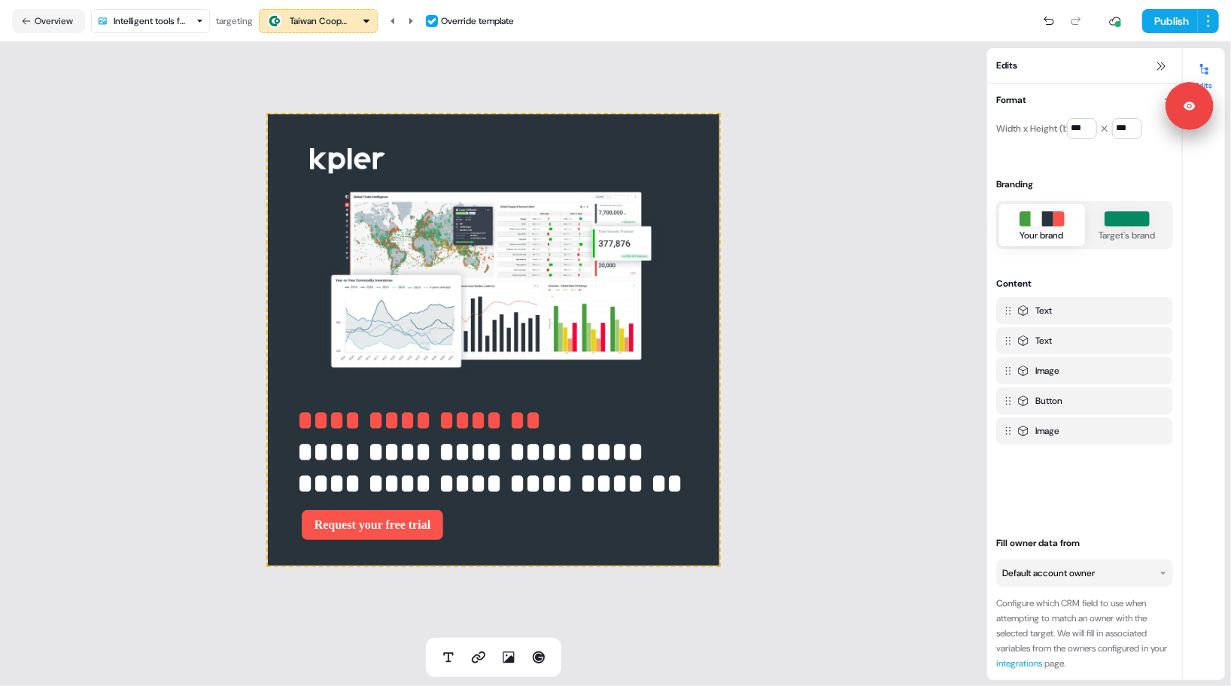
click at [438, 17] on button "button" at bounding box center [432, 21] width 12 height 12
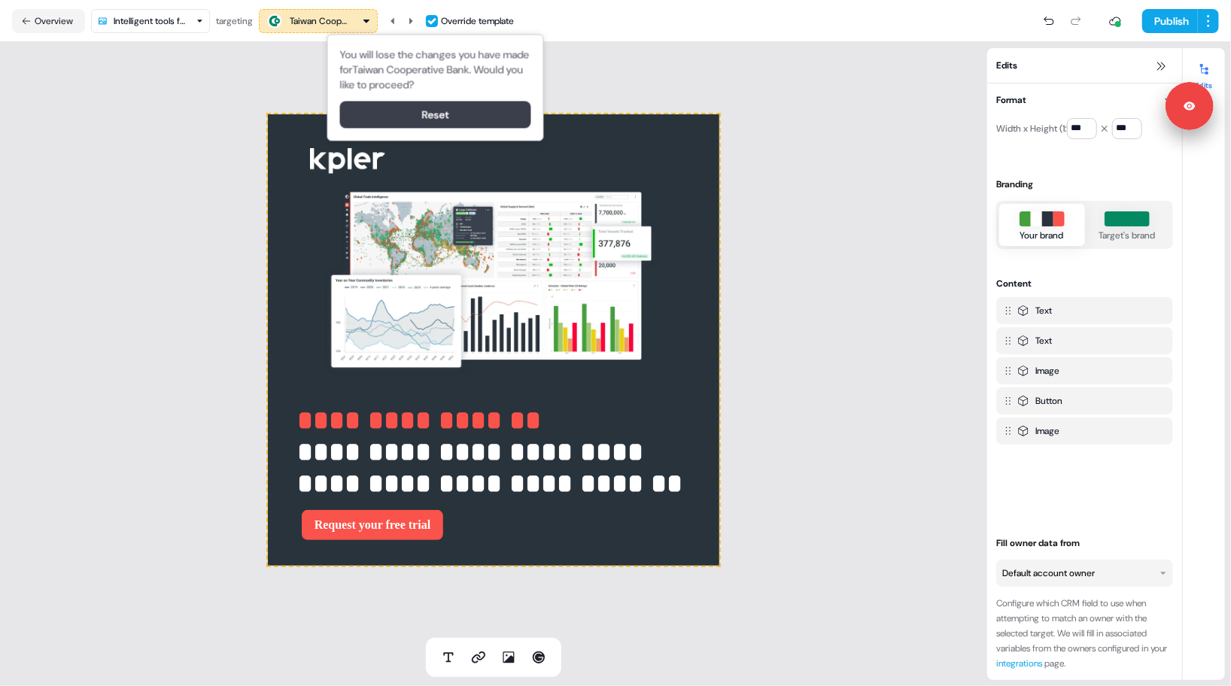
click at [449, 108] on button "Reset" at bounding box center [435, 114] width 191 height 27
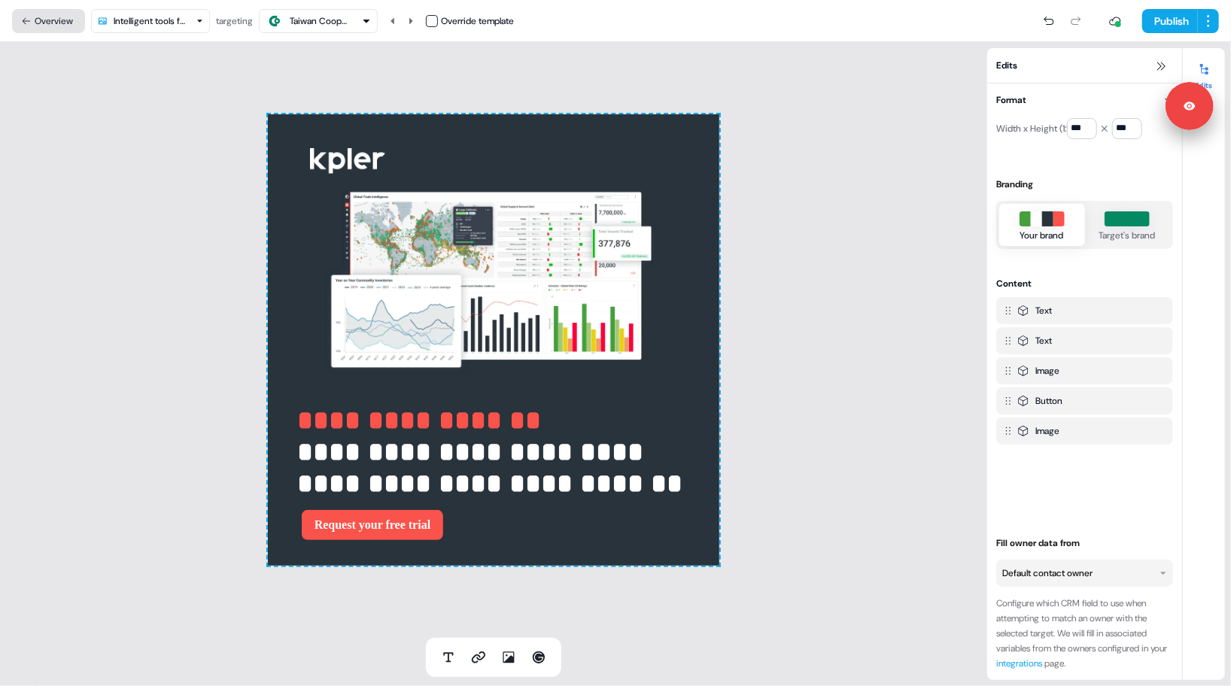
click at [68, 23] on button "Overview" at bounding box center [48, 21] width 73 height 24
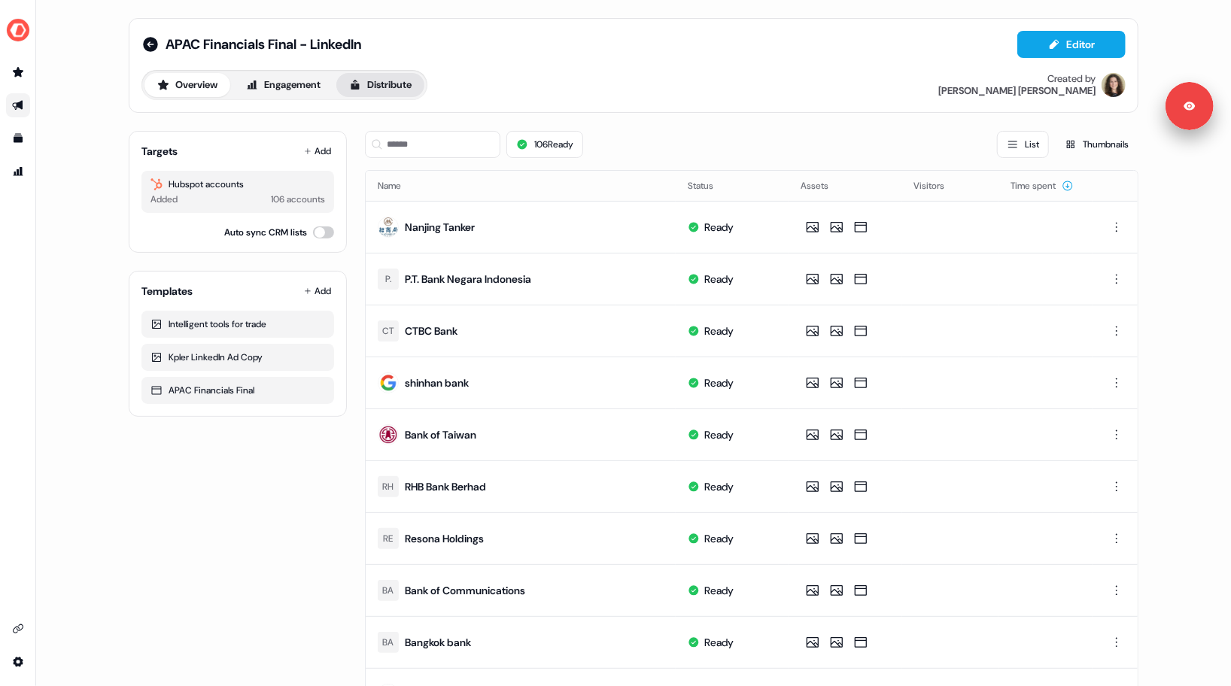
click at [378, 77] on button "Distribute" at bounding box center [380, 85] width 88 height 24
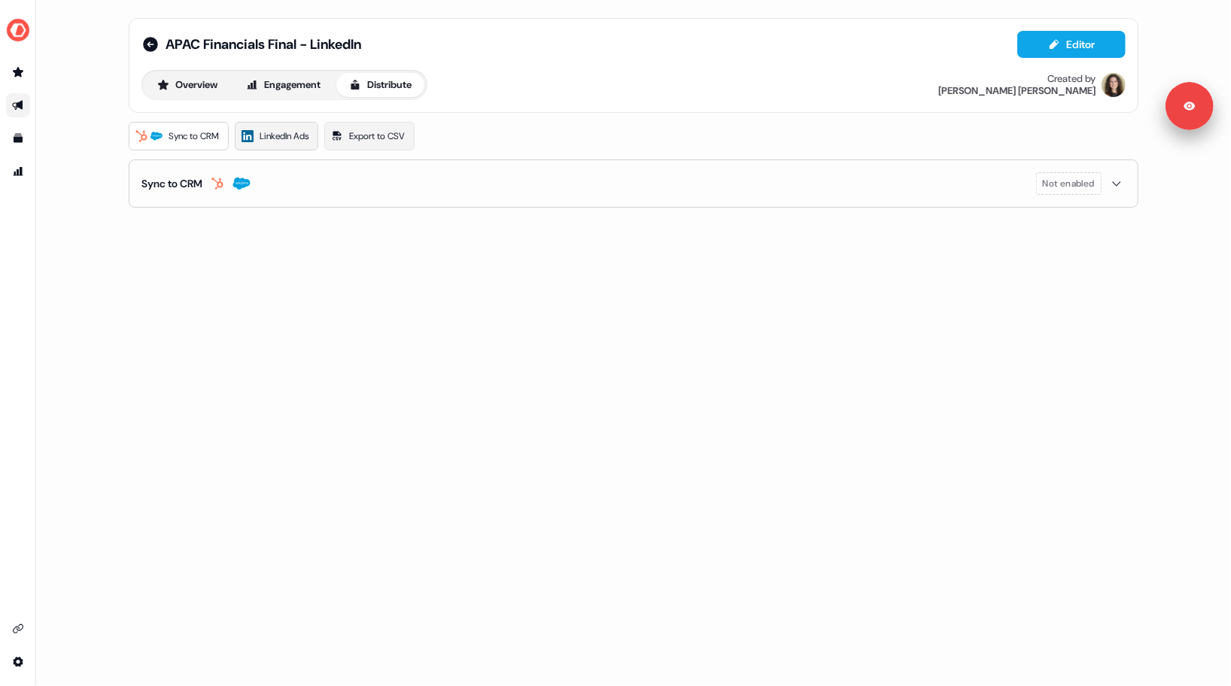
click at [298, 141] on span "LinkedIn Ads" at bounding box center [283, 136] width 49 height 15
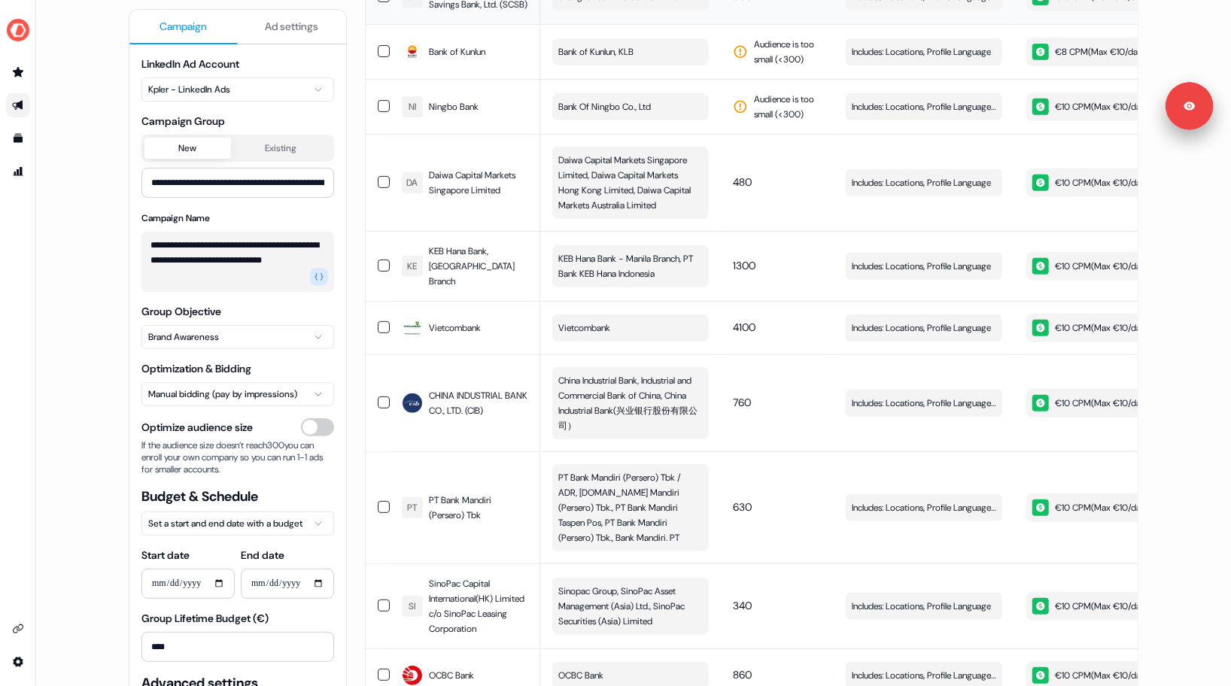
scroll to position [1090, 0]
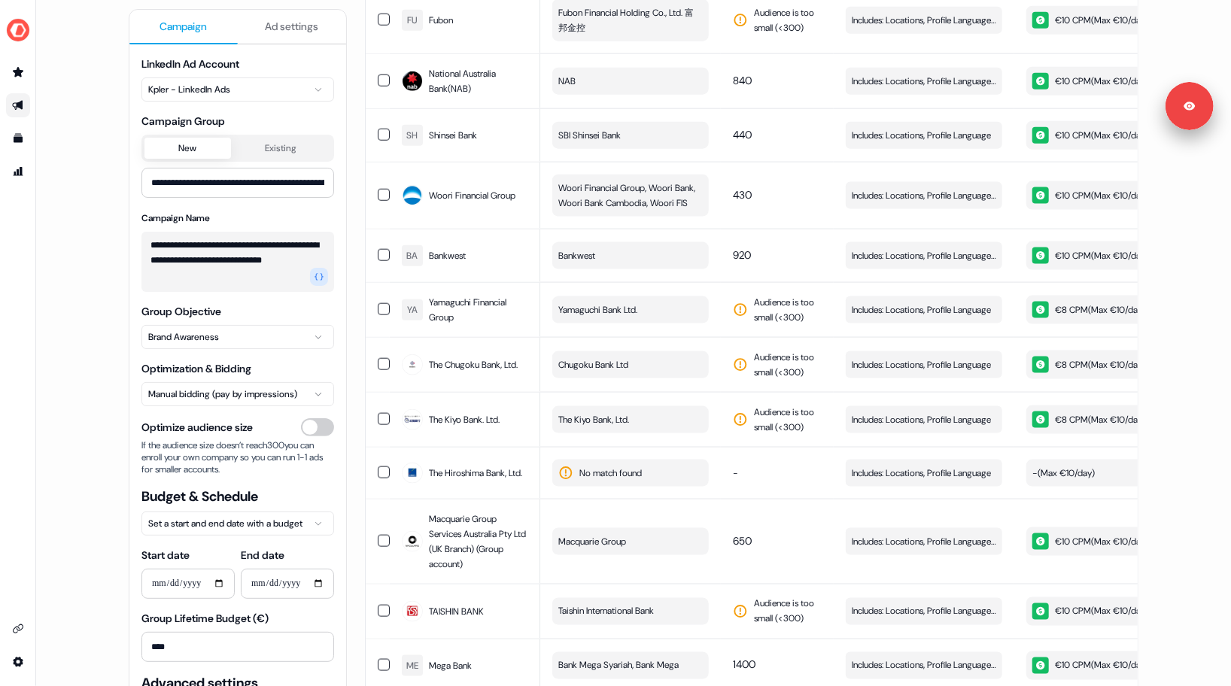
click at [86, 366] on div "**********" at bounding box center [633, 343] width 1194 height 686
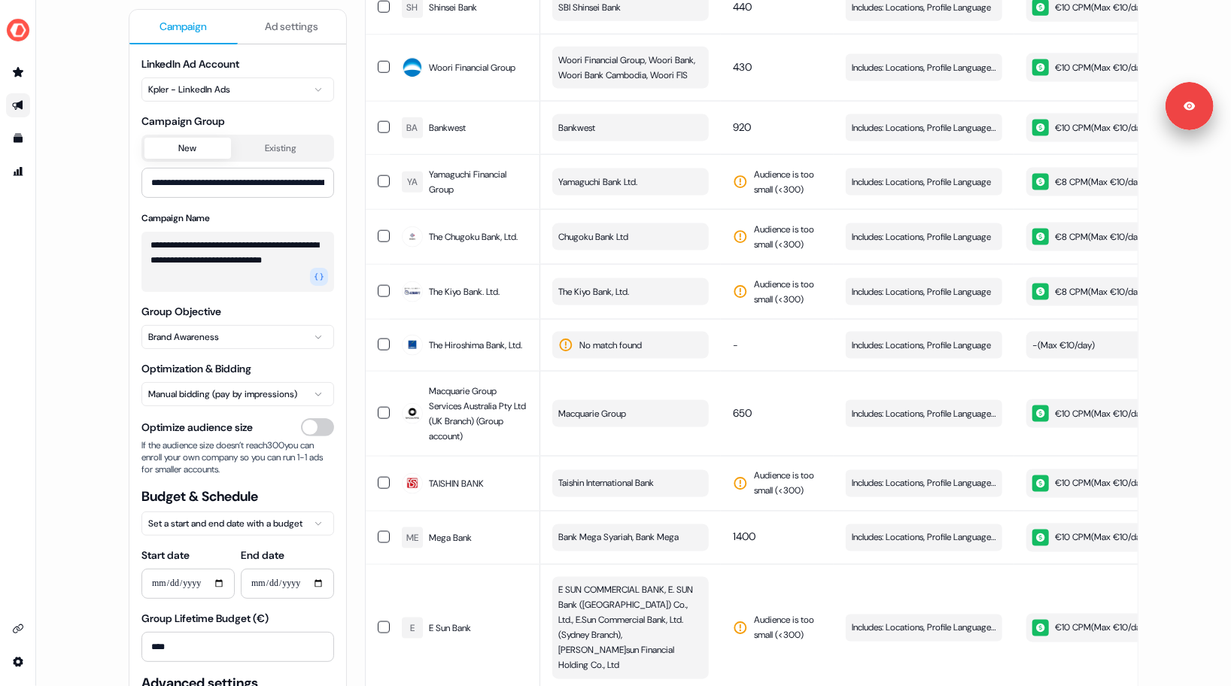
scroll to position [1270, 0]
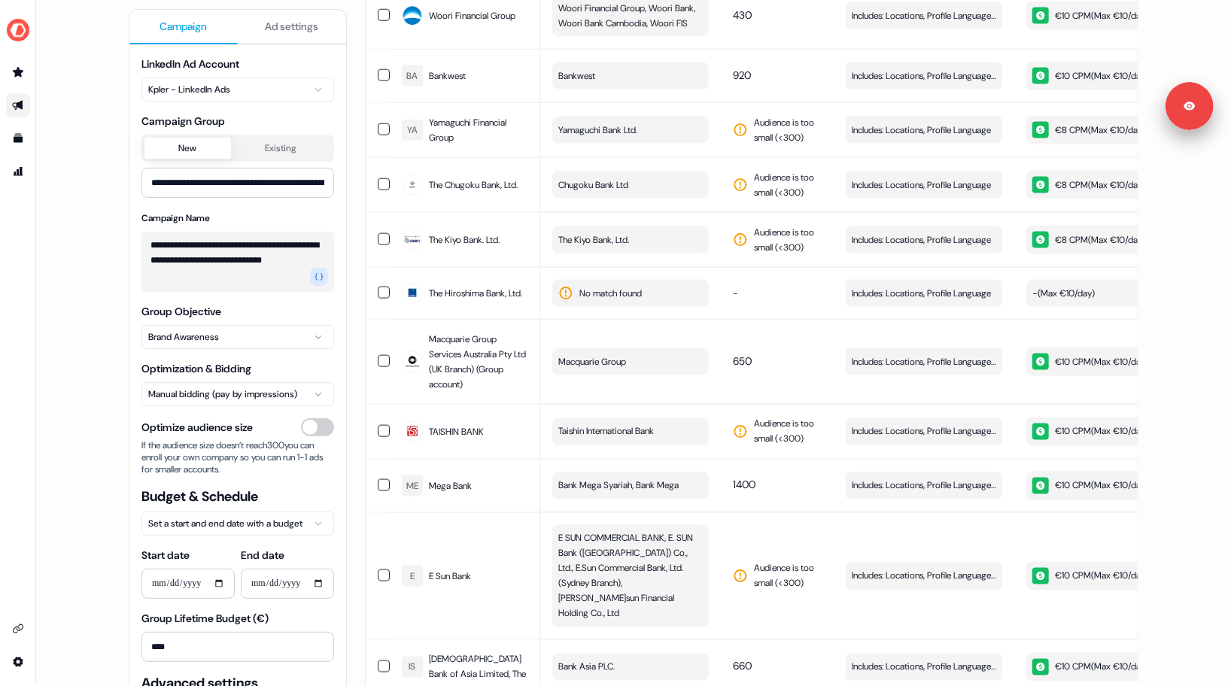
click at [77, 416] on div "**********" at bounding box center [633, 343] width 1194 height 686
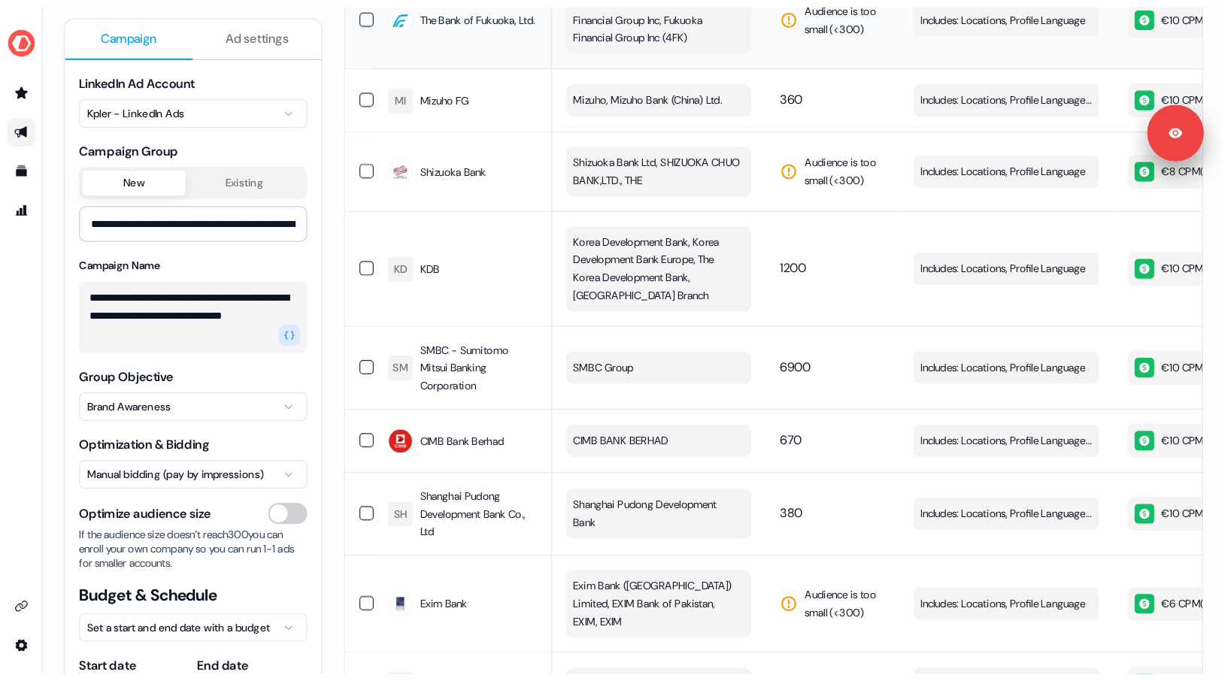
scroll to position [4865, 0]
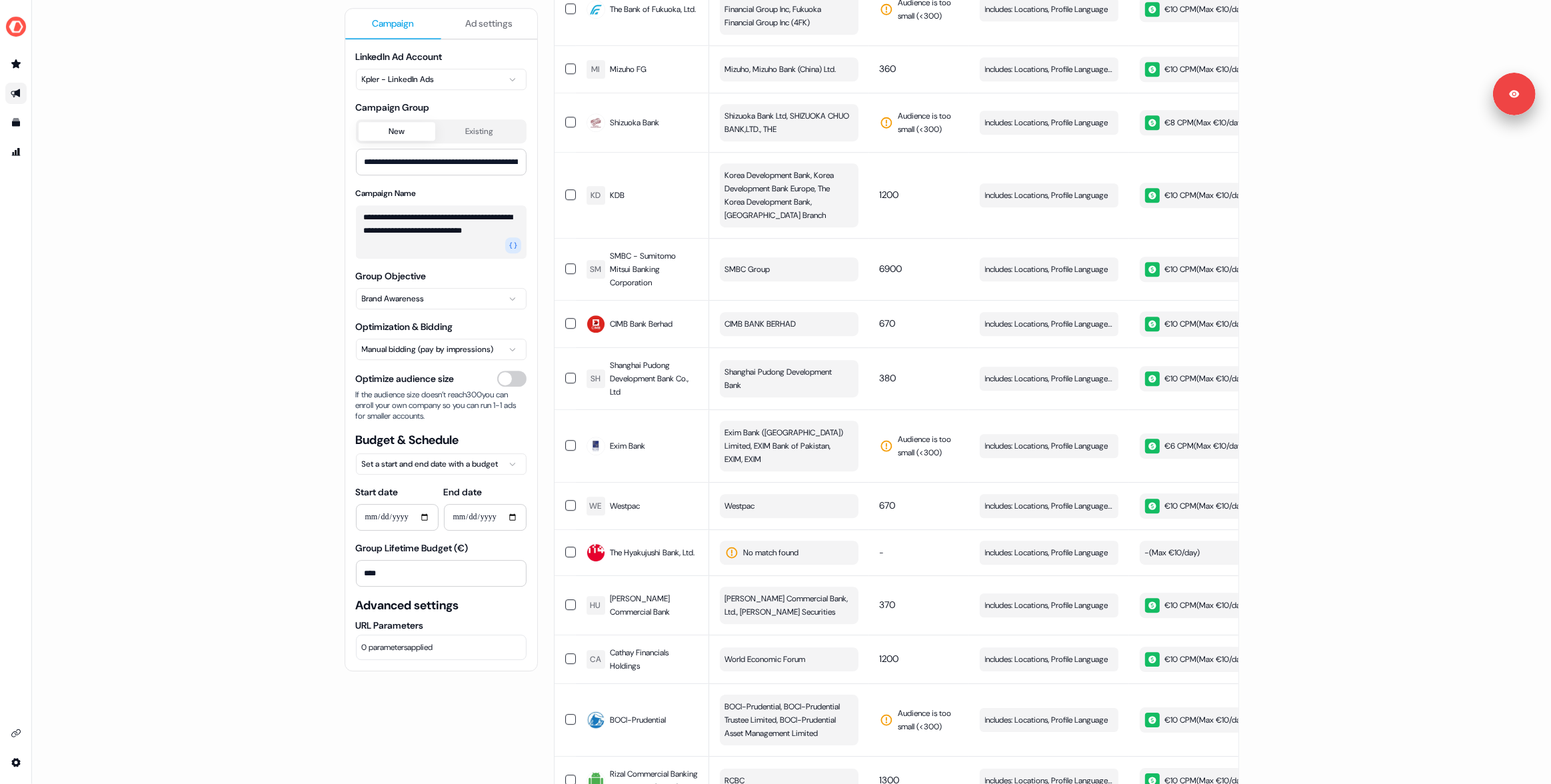
click at [224, 367] on div "**********" at bounding box center [791, 392] width 1519 height 784
